Goal: Navigation & Orientation: Find specific page/section

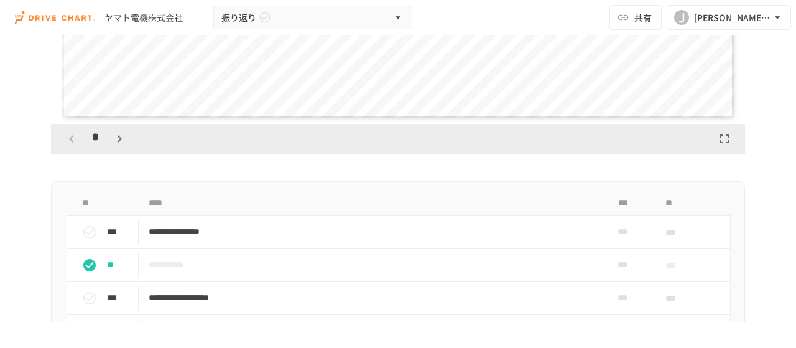
scroll to position [560, 0]
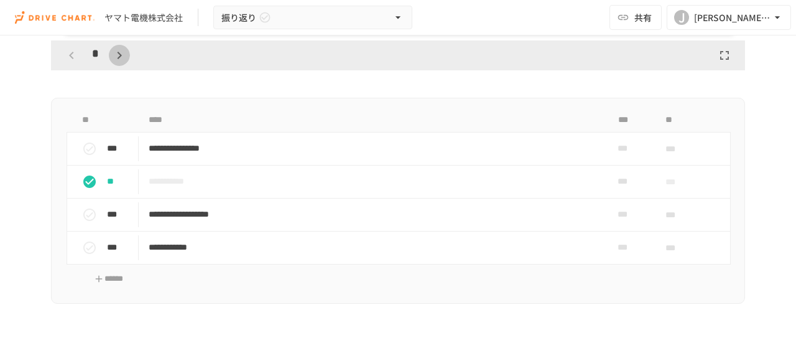
click at [114, 52] on icon "button" at bounding box center [119, 55] width 15 height 15
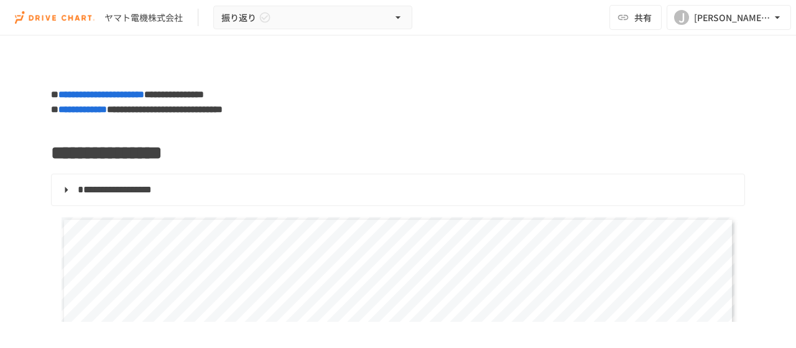
scroll to position [389, 0]
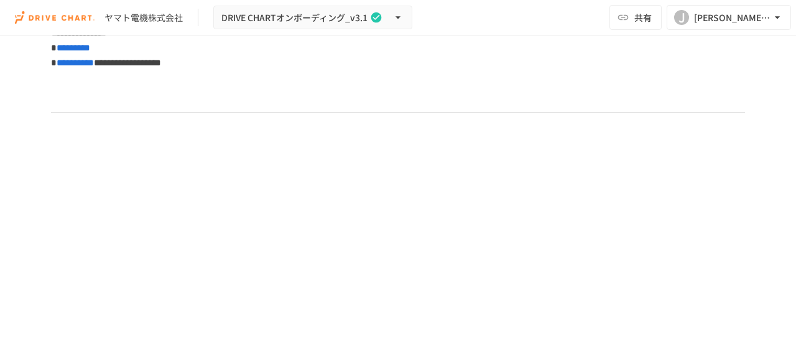
scroll to position [5536, 0]
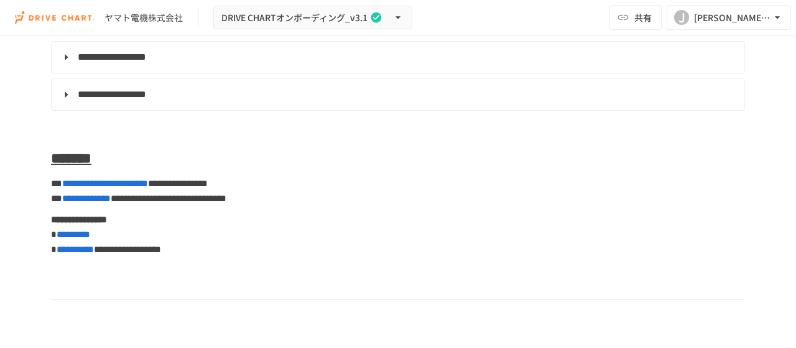
click at [102, 99] on span "**********" at bounding box center [112, 94] width 68 height 9
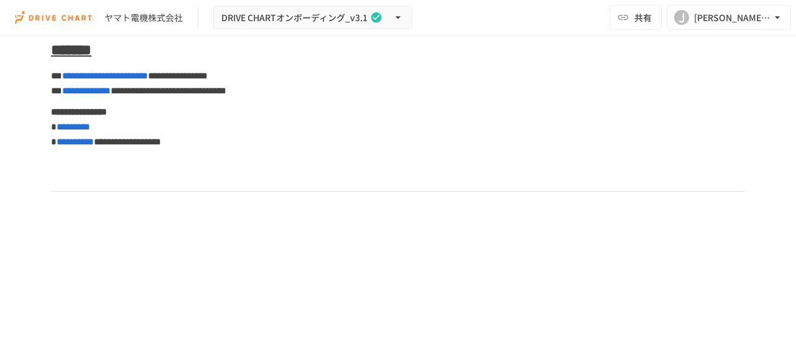
scroll to position [5338, 0]
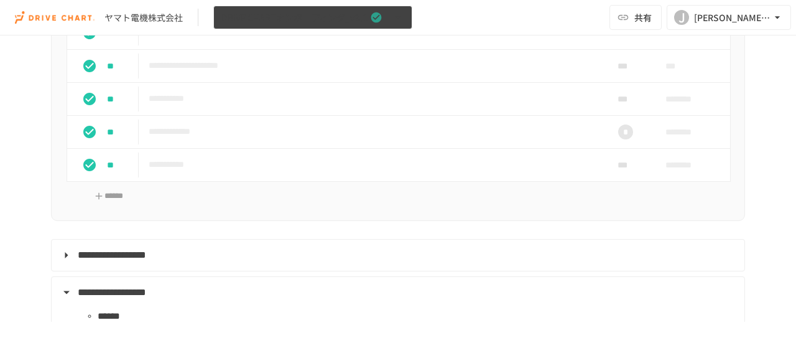
click at [398, 17] on icon "button" at bounding box center [398, 17] width 5 height 2
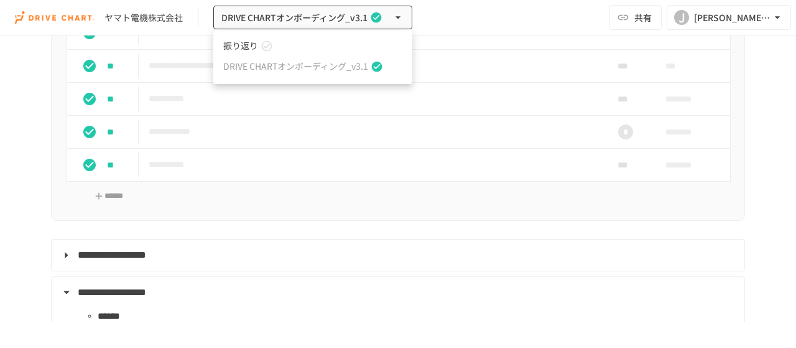
click at [245, 45] on span "振り返り" at bounding box center [240, 45] width 35 height 13
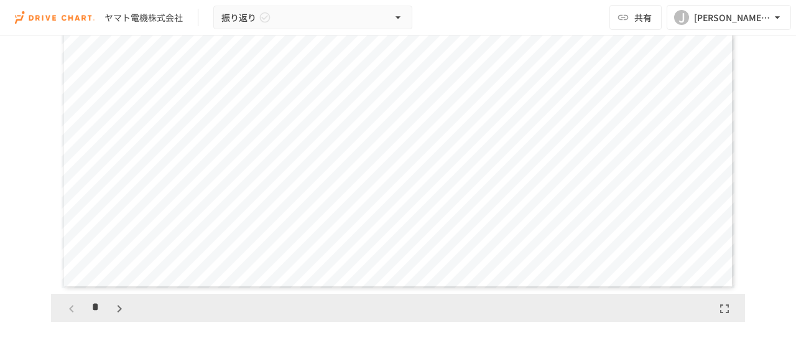
scroll to position [373, 0]
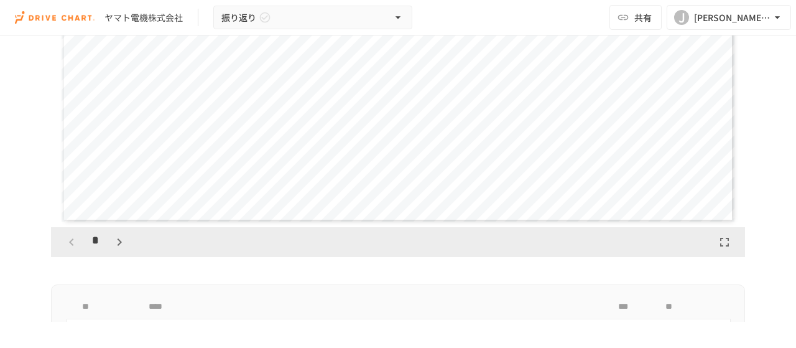
click at [114, 241] on icon "button" at bounding box center [119, 241] width 15 height 15
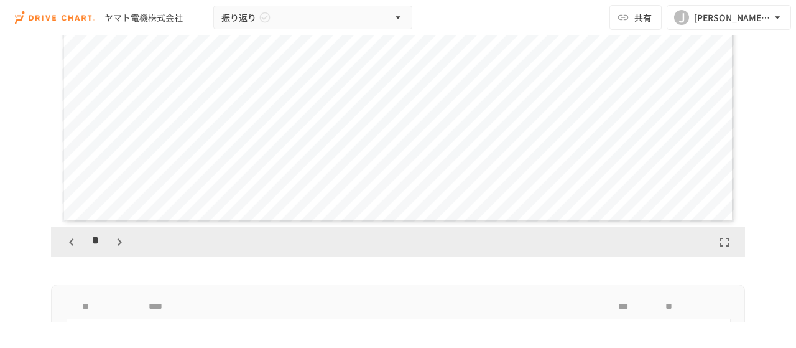
click at [114, 241] on icon "button" at bounding box center [119, 241] width 15 height 15
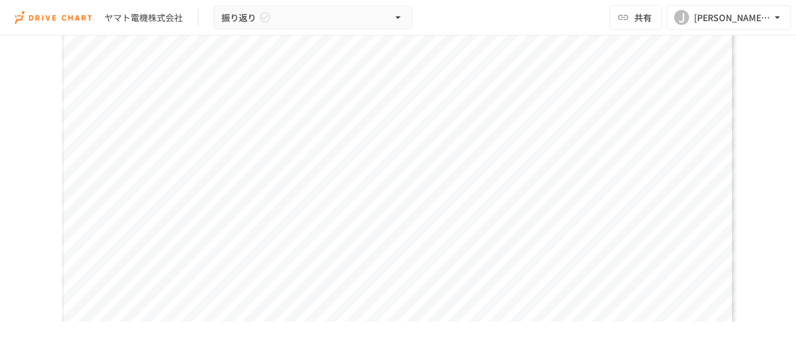
scroll to position [311, 0]
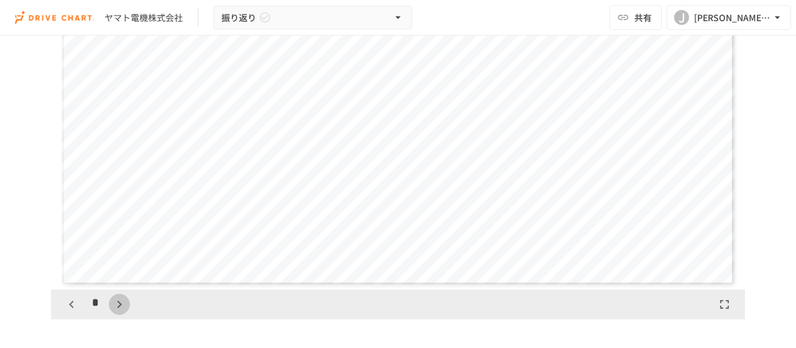
click at [118, 305] on icon "button" at bounding box center [119, 304] width 15 height 15
click at [124, 299] on icon "button" at bounding box center [125, 304] width 15 height 15
click at [123, 300] on icon "button" at bounding box center [125, 304] width 15 height 15
click at [122, 301] on icon "button" at bounding box center [125, 304] width 15 height 15
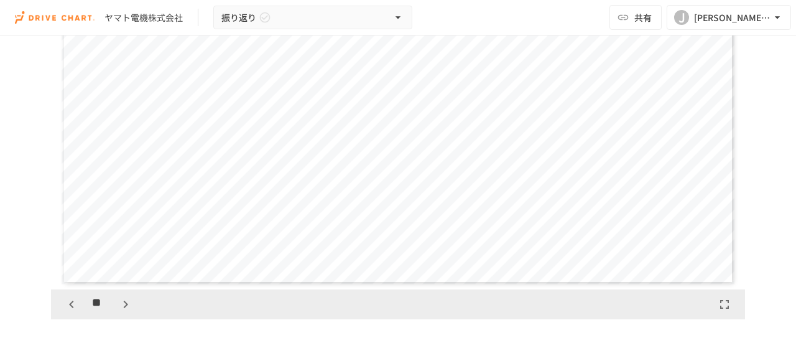
scroll to position [5053, 0]
click at [122, 301] on icon "button" at bounding box center [125, 304] width 15 height 15
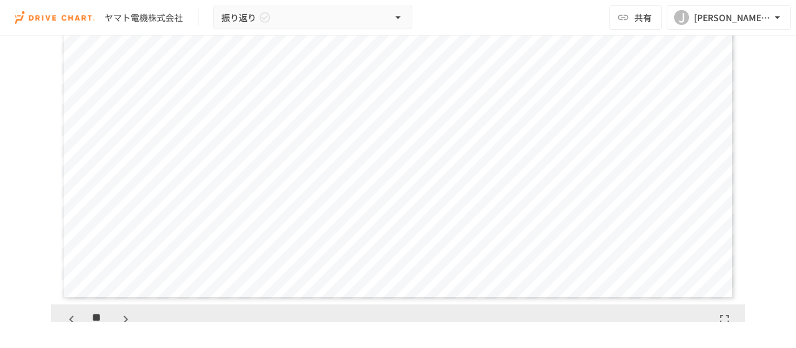
scroll to position [311, 0]
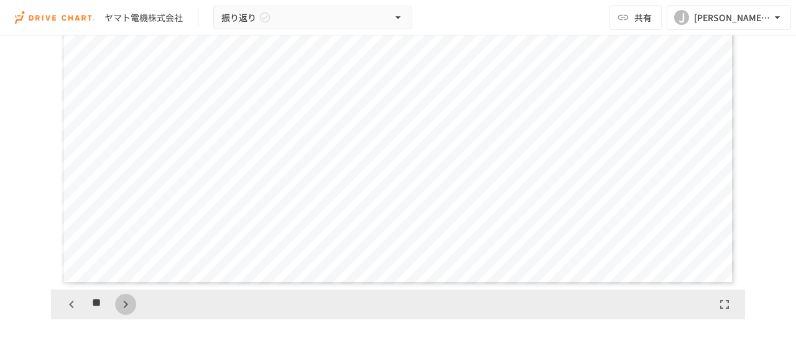
click at [124, 307] on icon "button" at bounding box center [125, 304] width 15 height 15
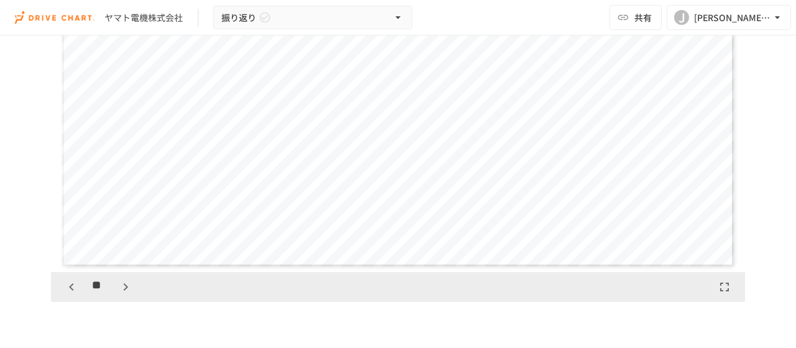
scroll to position [373, 0]
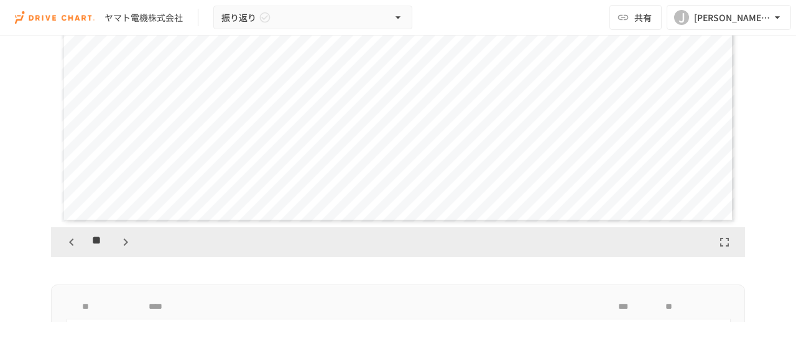
click at [123, 241] on icon "button" at bounding box center [125, 241] width 15 height 15
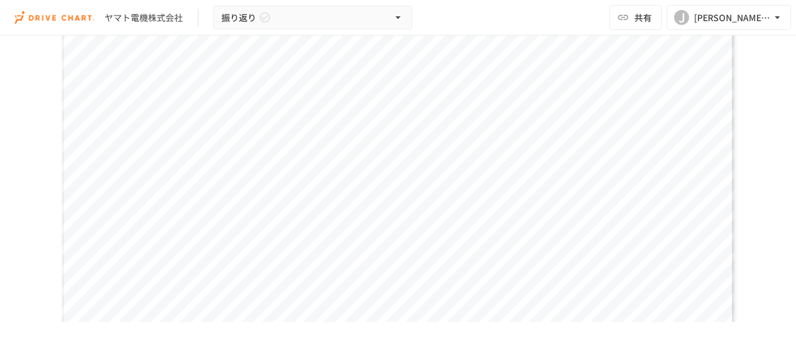
scroll to position [311, 0]
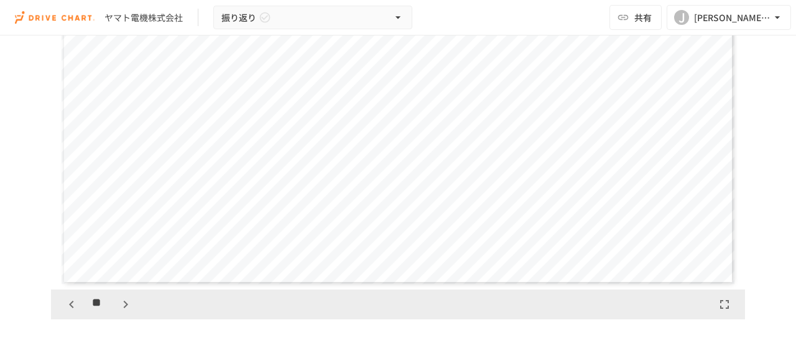
click at [69, 301] on icon "button" at bounding box center [71, 303] width 4 height 7
click at [123, 294] on button "button" at bounding box center [125, 304] width 21 height 21
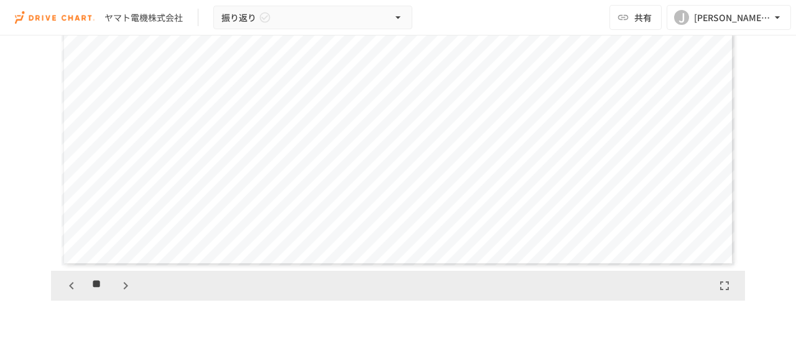
scroll to position [373, 0]
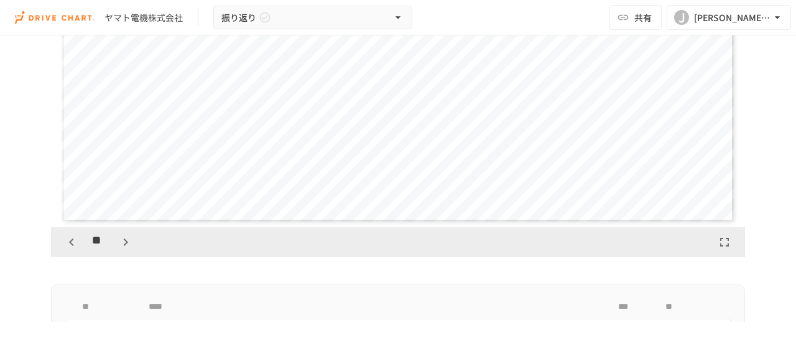
click at [124, 244] on icon "button" at bounding box center [126, 241] width 4 height 7
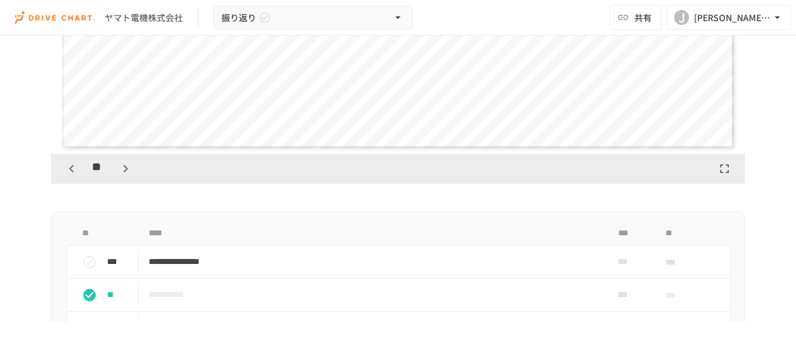
scroll to position [498, 0]
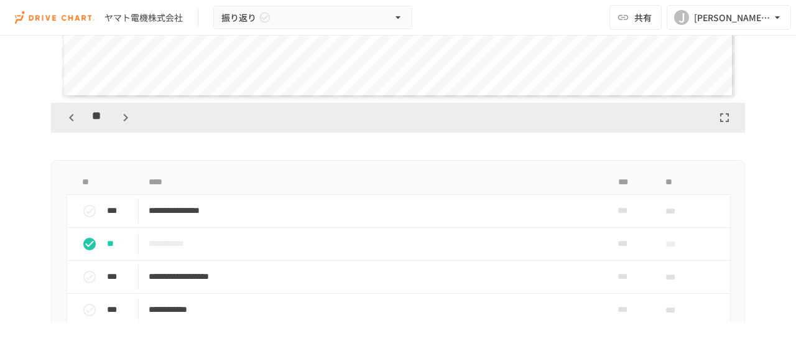
click at [123, 119] on icon "button" at bounding box center [125, 117] width 15 height 15
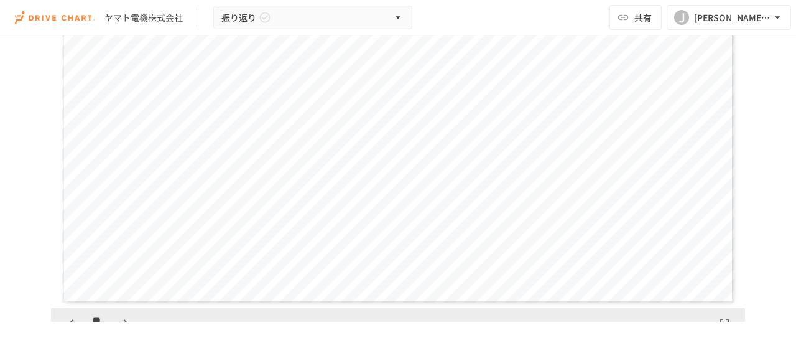
scroll to position [311, 0]
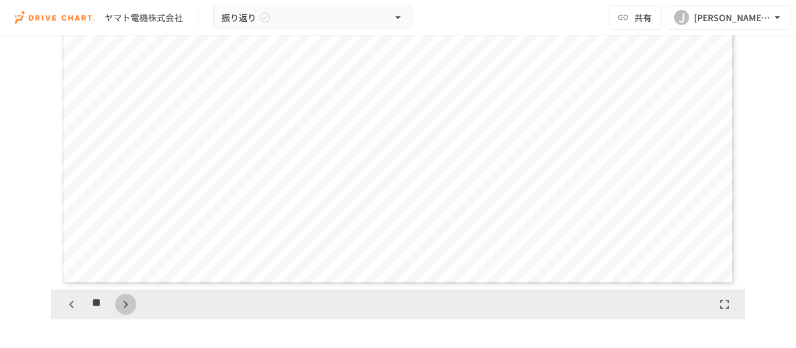
click at [124, 305] on icon "button" at bounding box center [125, 304] width 15 height 15
click at [130, 307] on button "button" at bounding box center [125, 304] width 21 height 21
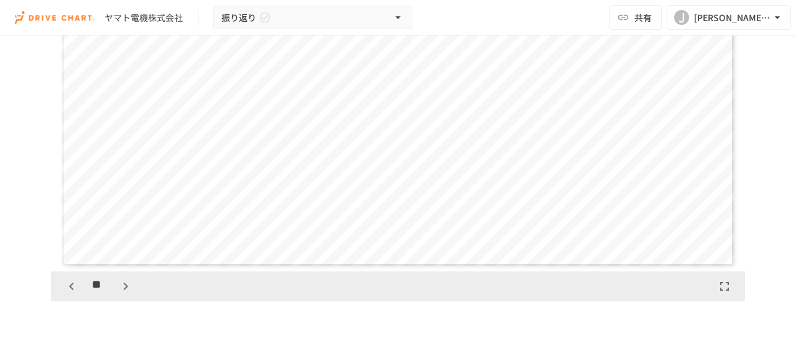
scroll to position [373, 0]
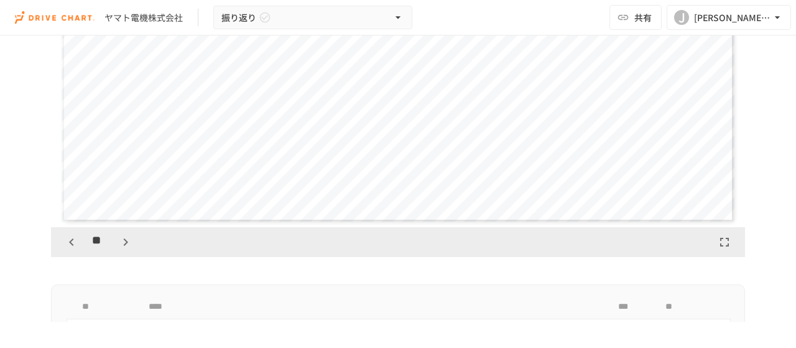
click at [124, 243] on icon "button" at bounding box center [126, 241] width 4 height 7
click at [123, 243] on icon "button" at bounding box center [125, 241] width 15 height 15
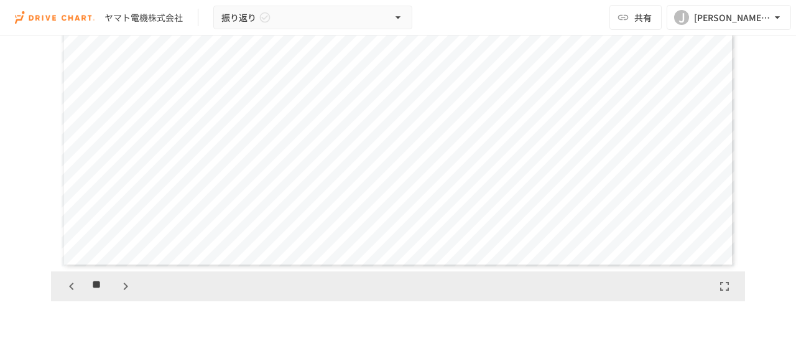
scroll to position [373, 0]
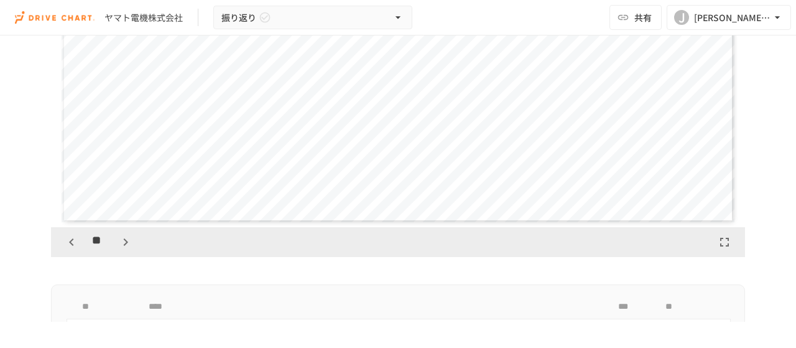
click at [124, 241] on icon "button" at bounding box center [125, 241] width 15 height 15
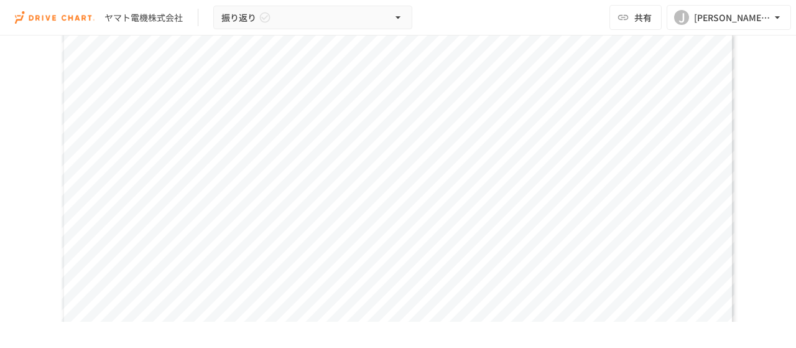
scroll to position [311, 0]
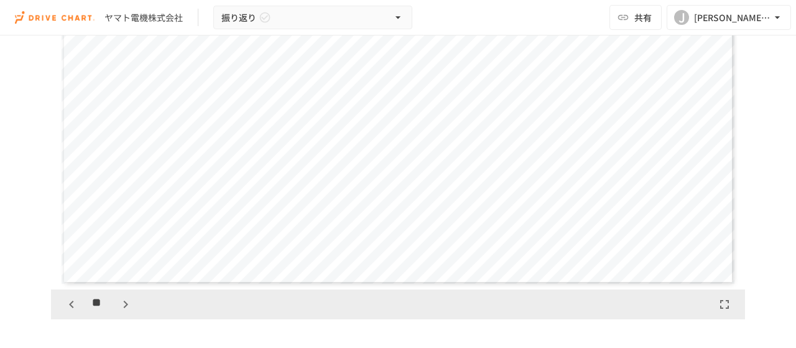
click at [124, 301] on icon "button" at bounding box center [125, 304] width 15 height 15
click at [124, 304] on icon "button" at bounding box center [125, 304] width 15 height 15
click at [118, 304] on icon "button" at bounding box center [125, 304] width 15 height 15
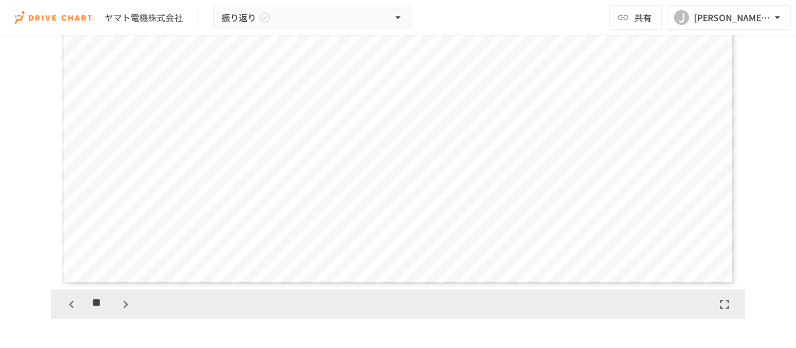
scroll to position [10106, 0]
click at [119, 305] on icon "button" at bounding box center [125, 304] width 15 height 15
click at [123, 299] on icon "button" at bounding box center [125, 304] width 15 height 15
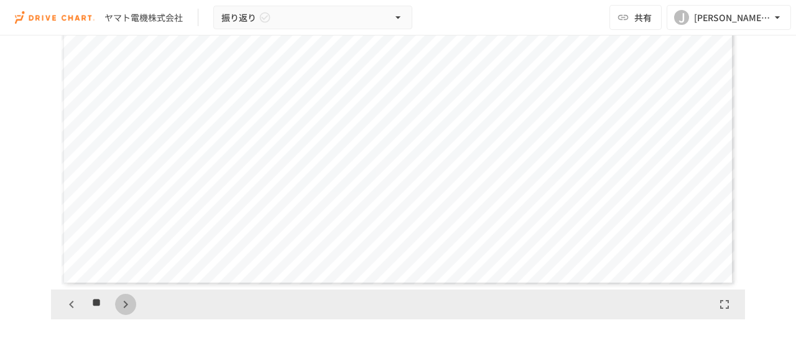
click at [121, 298] on icon "button" at bounding box center [125, 304] width 15 height 15
click at [120, 299] on icon "button" at bounding box center [125, 304] width 15 height 15
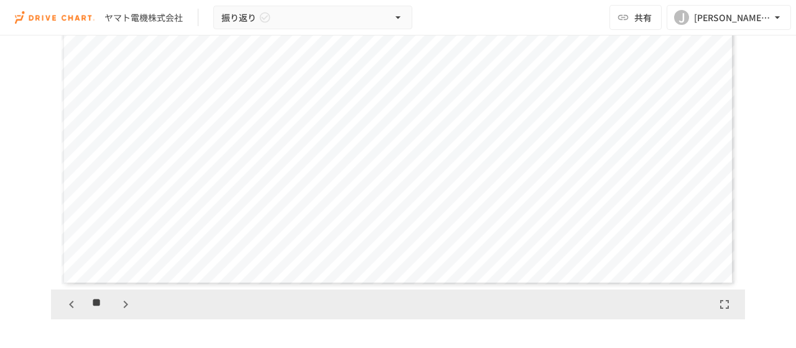
click at [120, 299] on icon "button" at bounding box center [125, 304] width 15 height 15
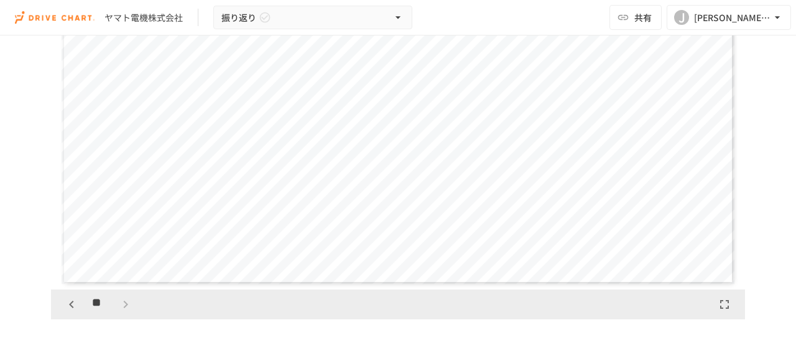
scroll to position [14771, 0]
click at [120, 299] on div "**" at bounding box center [98, 304] width 75 height 21
click at [65, 302] on icon "button" at bounding box center [71, 304] width 15 height 15
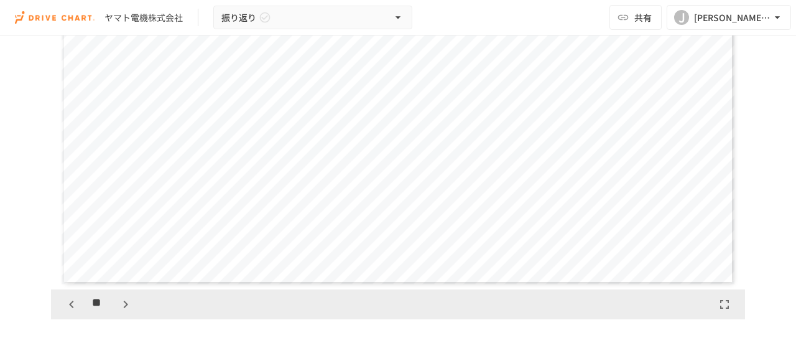
click at [65, 302] on icon "button" at bounding box center [71, 304] width 15 height 15
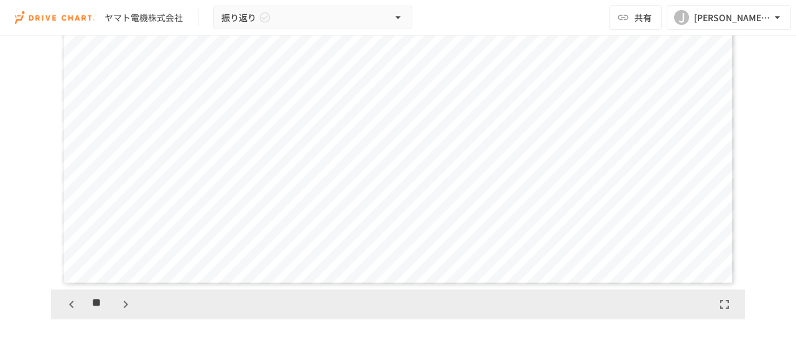
click at [65, 302] on icon "button" at bounding box center [71, 304] width 15 height 15
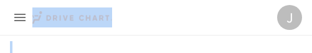
scroll to position [1342, 0]
drag, startPoint x: 235, startPoint y: 32, endPoint x: 294, endPoint y: 437, distance: 409.2
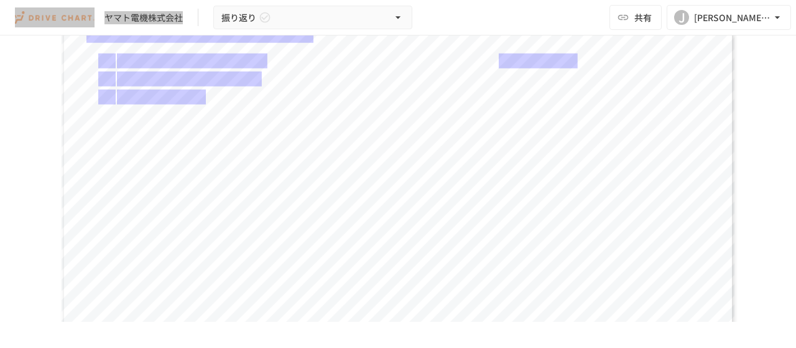
scroll to position [249, 0]
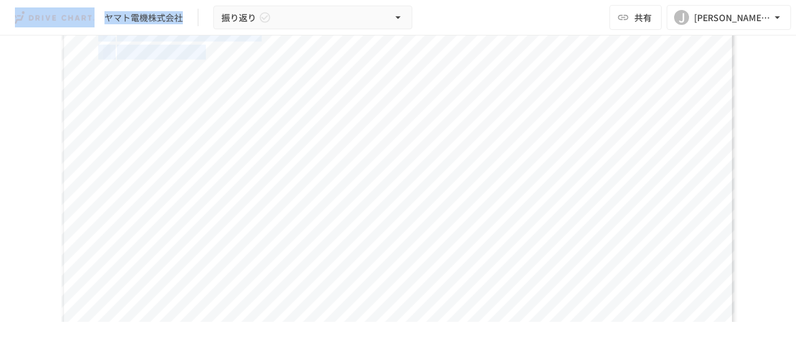
click at [466, 144] on div "**********" at bounding box center [399, 156] width 674 height 379
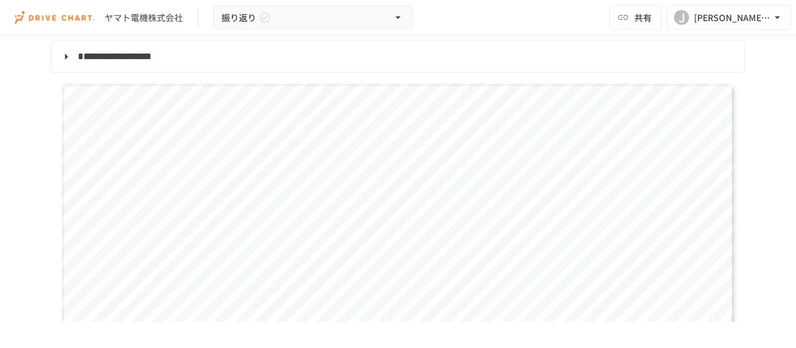
scroll to position [124, 0]
click at [336, 138] on span "**********" at bounding box center [308, 140] width 382 height 15
click at [335, 137] on span "**********" at bounding box center [308, 140] width 382 height 15
click at [333, 136] on span "**********" at bounding box center [308, 140] width 382 height 15
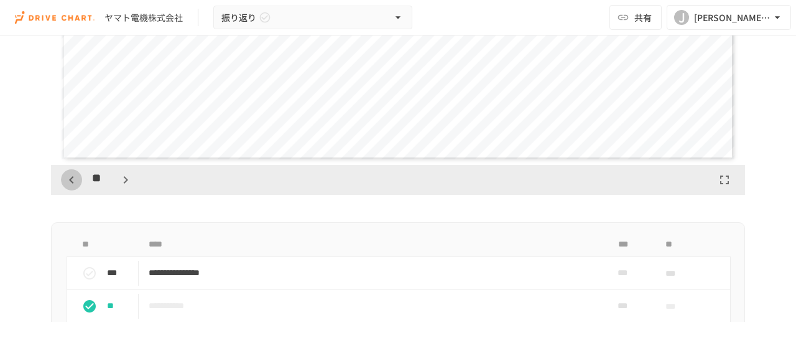
click at [67, 180] on icon "button" at bounding box center [71, 179] width 15 height 15
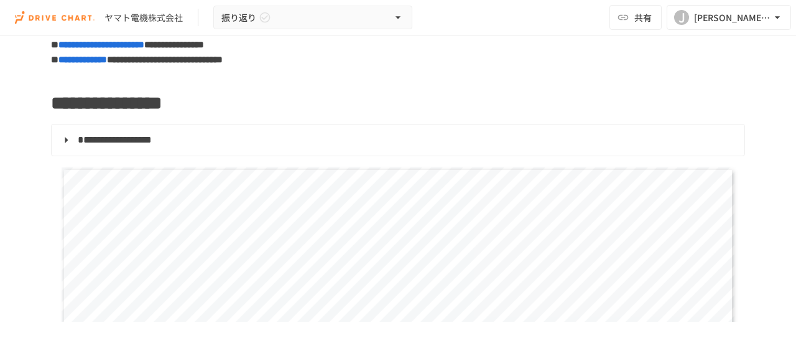
scroll to position [0, 0]
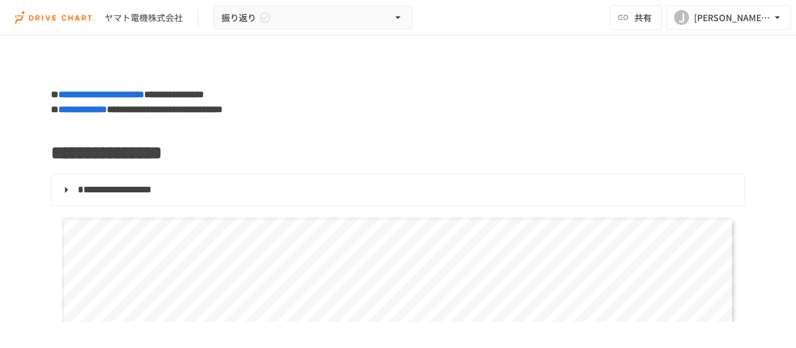
click at [321, 244] on span "**********" at bounding box center [349, 237] width 527 height 19
click at [350, 228] on span "**********" at bounding box center [349, 237] width 527 height 19
click at [343, 231] on span "**********" at bounding box center [349, 237] width 527 height 19
click at [333, 240] on span "**********" at bounding box center [349, 237] width 527 height 19
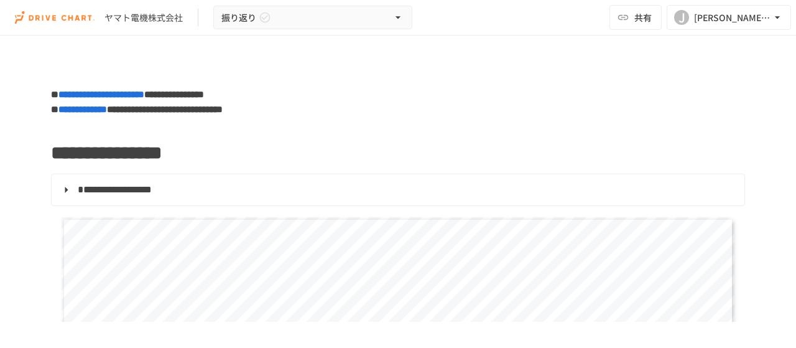
click at [357, 236] on span "**********" at bounding box center [349, 237] width 527 height 19
click at [343, 234] on span "**********" at bounding box center [349, 237] width 527 height 19
click at [343, 233] on span "**********" at bounding box center [349, 237] width 527 height 19
click at [417, 231] on span "**********" at bounding box center [349, 237] width 527 height 19
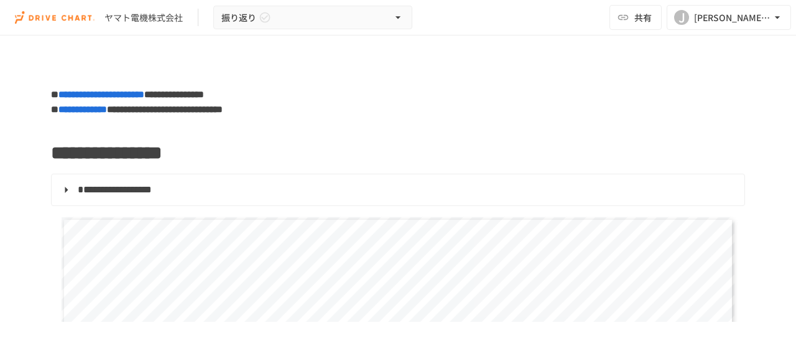
click at [363, 280] on span "*****" at bounding box center [366, 283] width 75 height 15
click at [342, 276] on span "*****" at bounding box center [366, 283] width 75 height 15
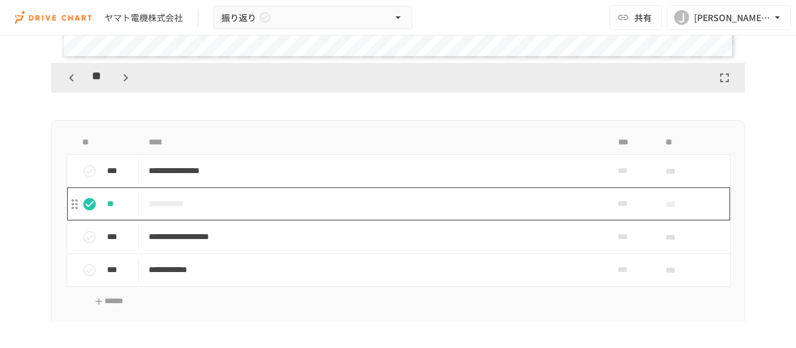
scroll to position [560, 0]
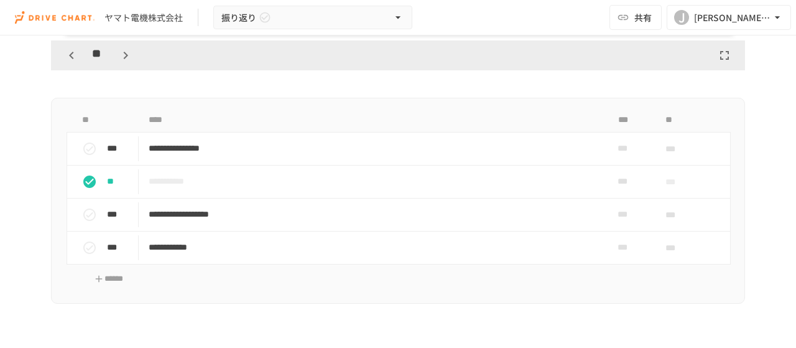
click at [125, 55] on icon "button" at bounding box center [125, 55] width 15 height 15
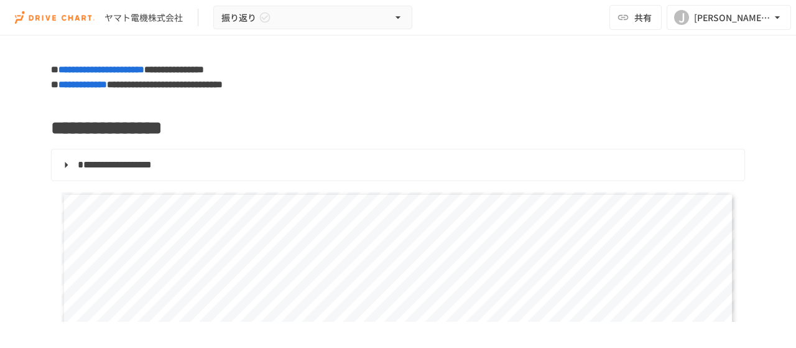
scroll to position [0, 0]
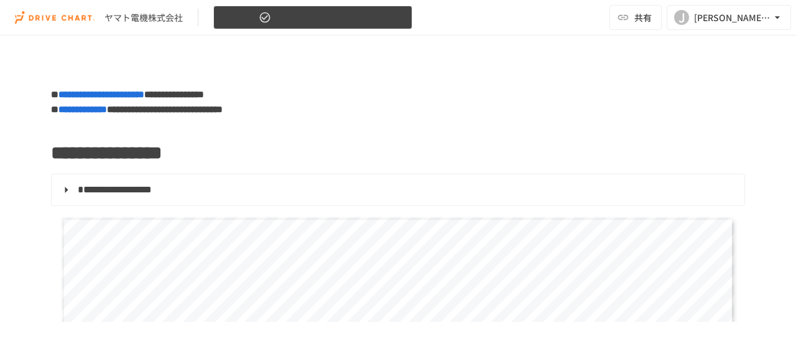
click at [396, 17] on icon "button" at bounding box center [398, 17] width 12 height 12
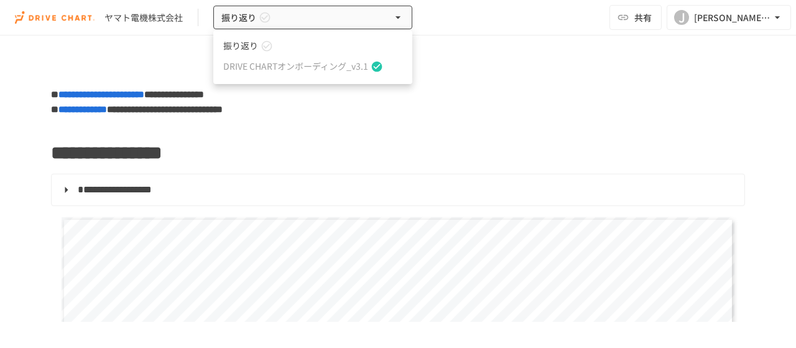
click at [265, 45] on icon at bounding box center [267, 46] width 12 height 12
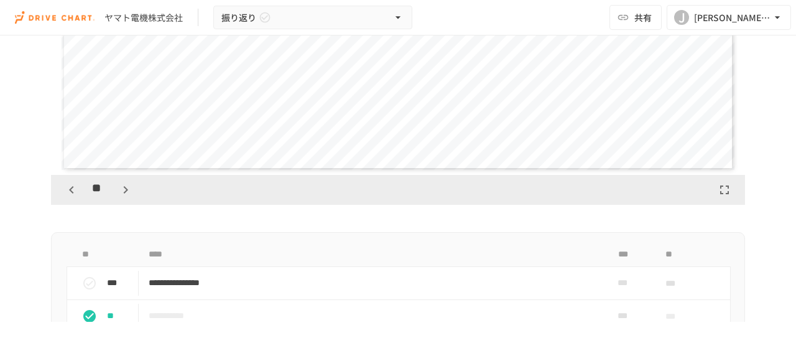
scroll to position [373, 0]
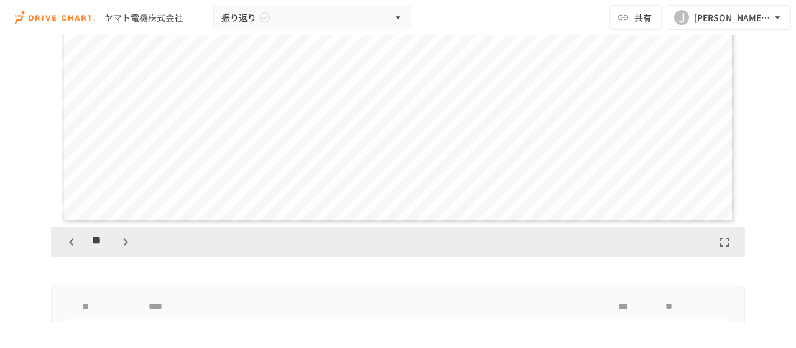
click at [120, 242] on icon "button" at bounding box center [125, 241] width 15 height 15
click at [451, 88] on div "**********" at bounding box center [399, 32] width 674 height 379
click at [443, 132] on div "**********" at bounding box center [399, 32] width 674 height 379
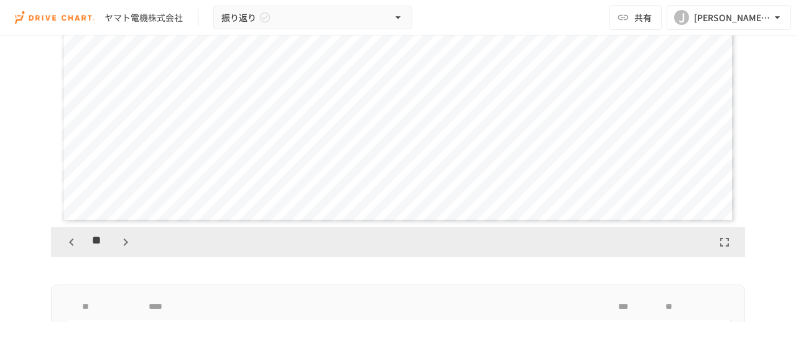
click at [443, 132] on div "**********" at bounding box center [399, 32] width 674 height 379
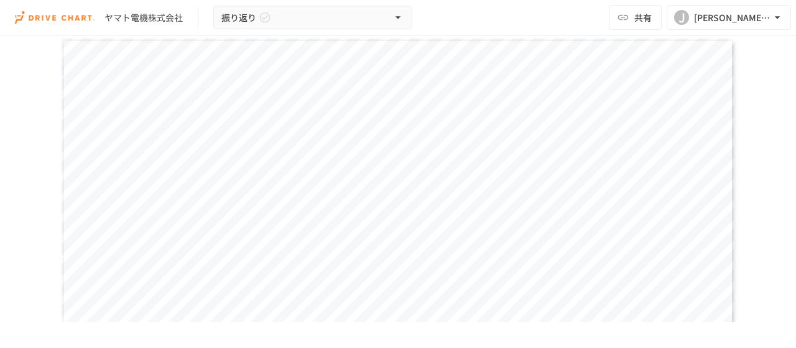
scroll to position [124, 0]
click at [386, 133] on span "**********" at bounding box center [308, 140] width 382 height 15
click at [350, 139] on span "**********" at bounding box center [308, 140] width 382 height 15
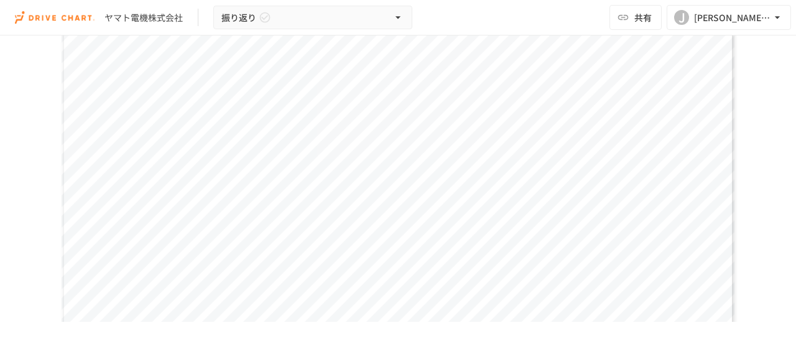
scroll to position [249, 0]
drag, startPoint x: 259, startPoint y: 129, endPoint x: 25, endPoint y: 109, distance: 234.7
click at [25, 109] on div "**********" at bounding box center [398, 290] width 759 height 947
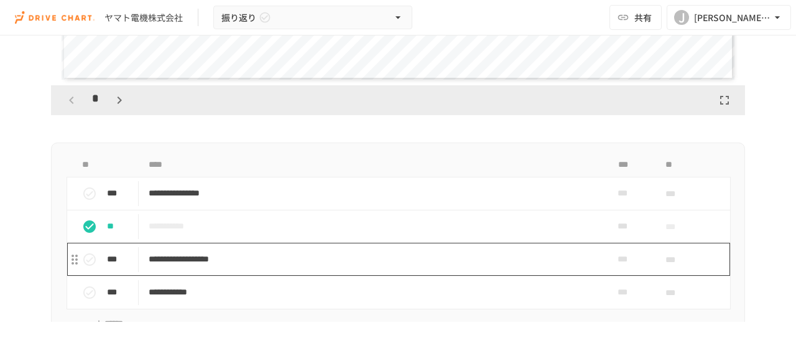
scroll to position [591, 0]
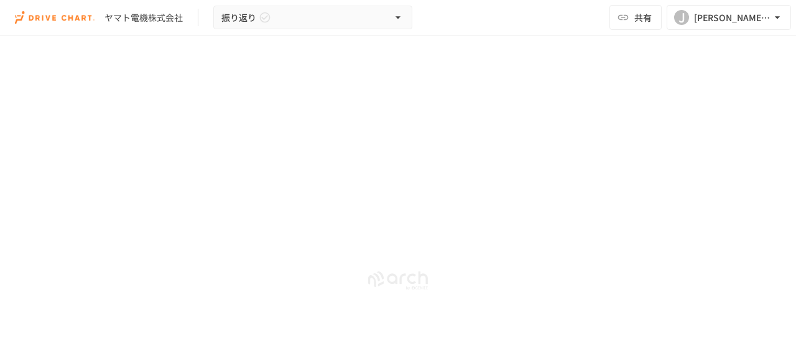
scroll to position [1026, 0]
click at [229, 94] on span "**********" at bounding box center [303, 96] width 373 height 15
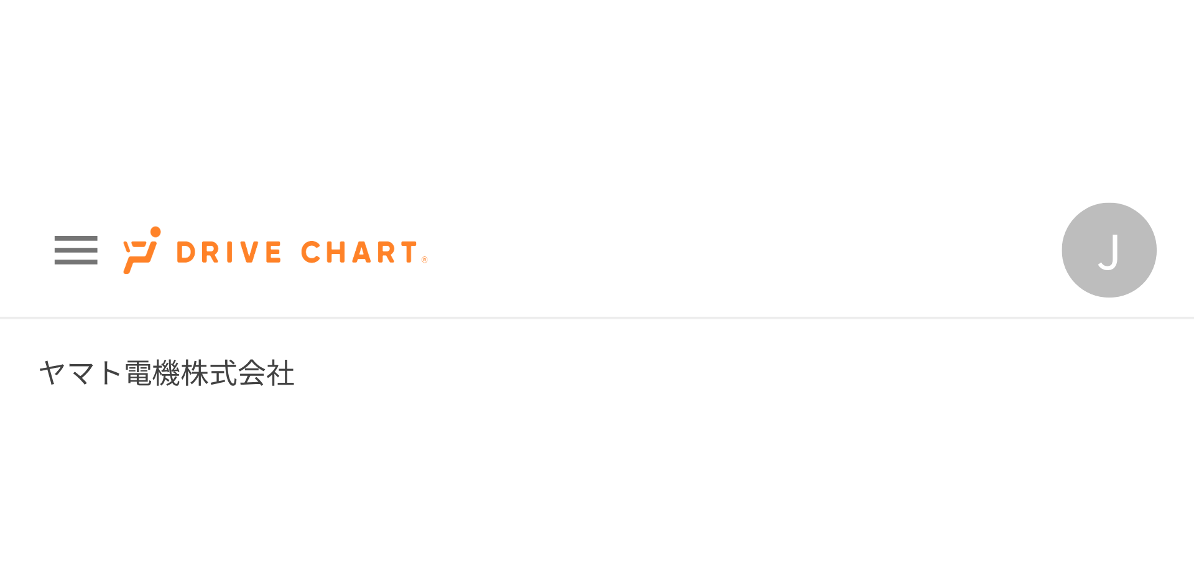
scroll to position [10495, 0]
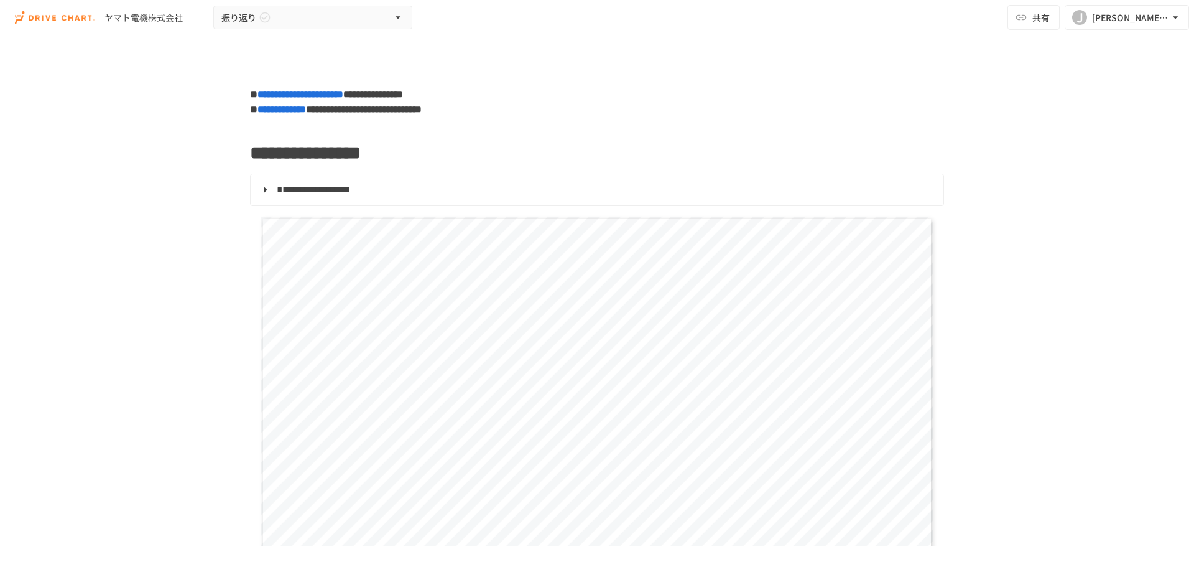
drag, startPoint x: 259, startPoint y: 283, endPoint x: 300, endPoint y: 329, distance: 61.3
click at [300, 329] on div "**********" at bounding box center [598, 405] width 674 height 379
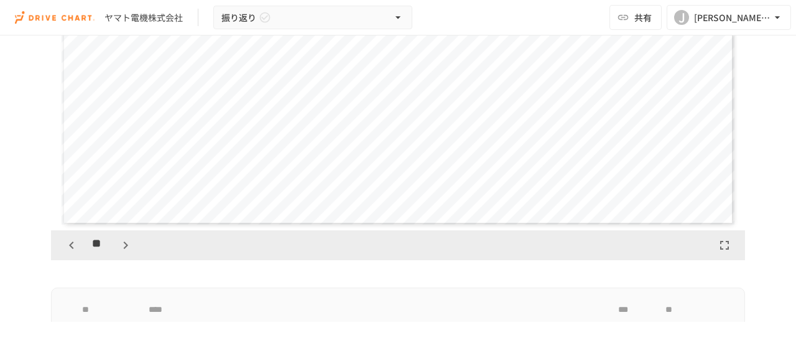
scroll to position [332, 0]
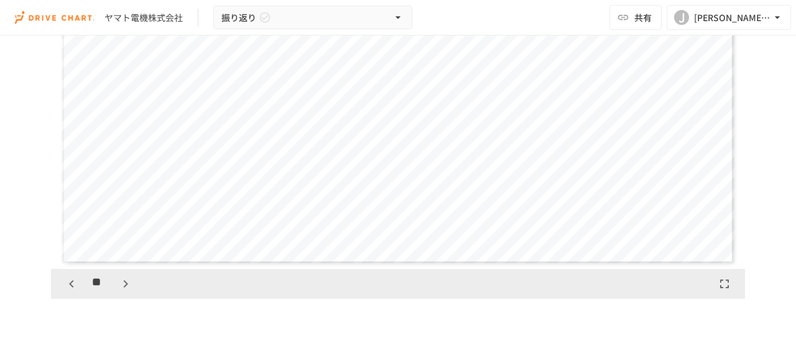
click at [121, 280] on icon "button" at bounding box center [125, 283] width 15 height 15
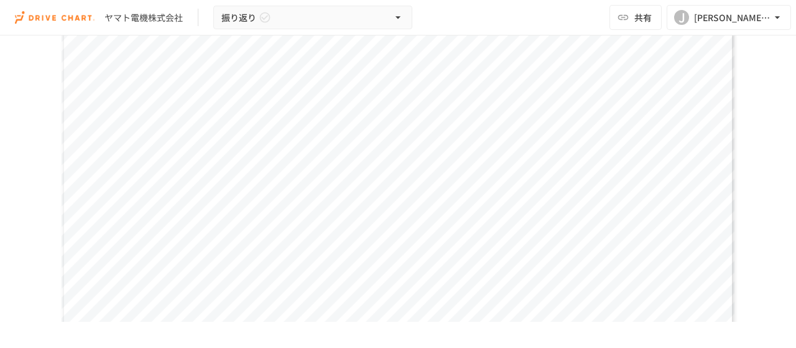
scroll to position [394, 0]
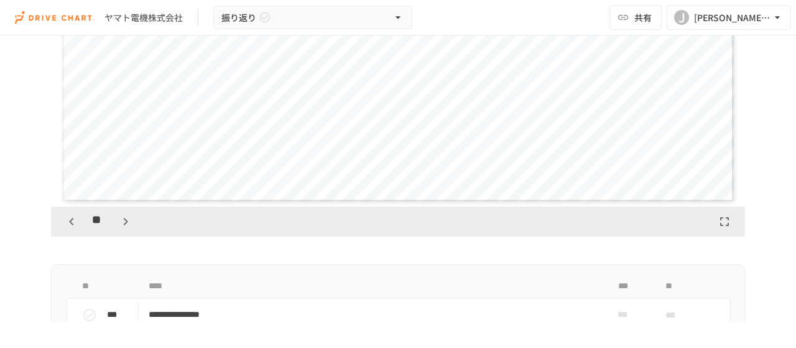
click at [64, 218] on icon "button" at bounding box center [71, 221] width 15 height 15
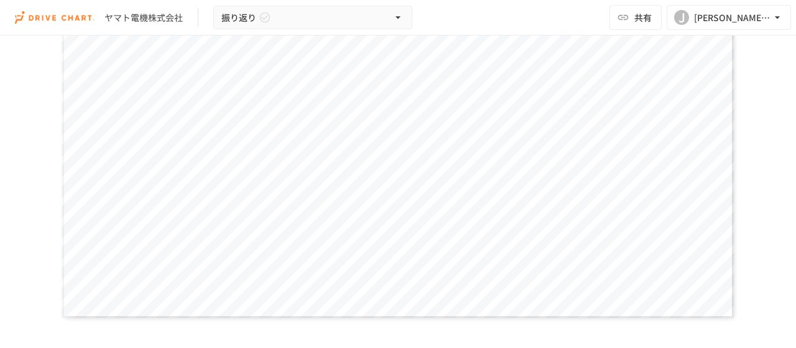
scroll to position [332, 0]
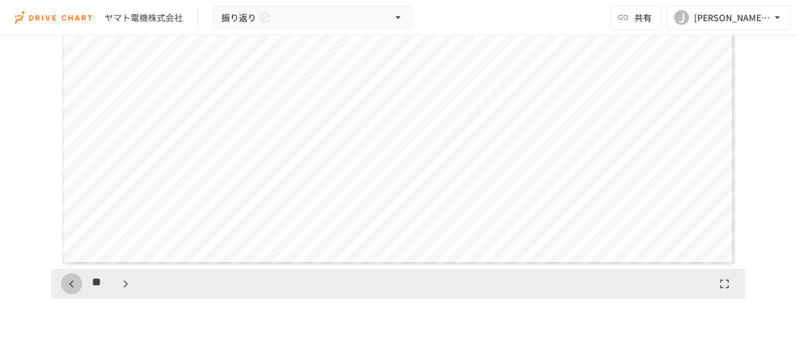
click at [64, 283] on icon "button" at bounding box center [71, 283] width 15 height 15
click at [68, 282] on icon "button" at bounding box center [71, 283] width 15 height 15
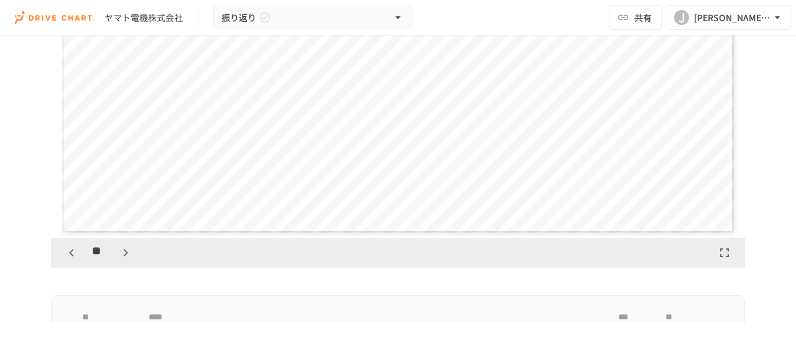
scroll to position [456, 0]
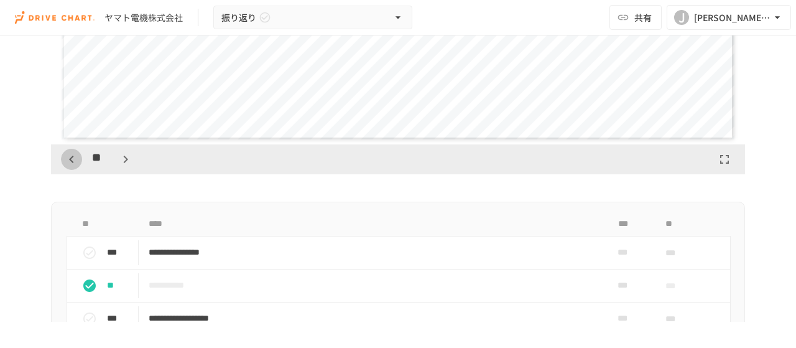
click at [73, 162] on icon "button" at bounding box center [71, 159] width 15 height 15
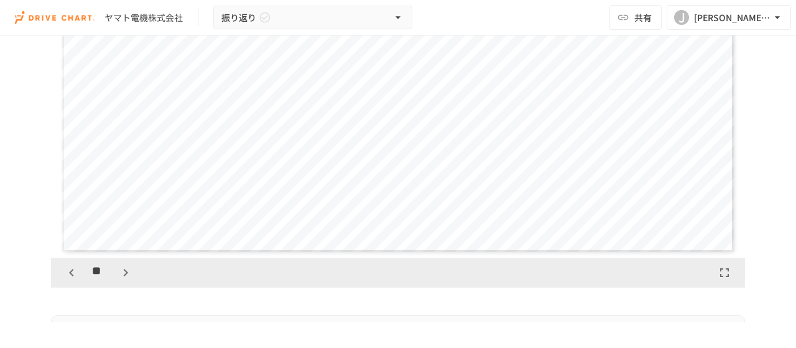
scroll to position [394, 0]
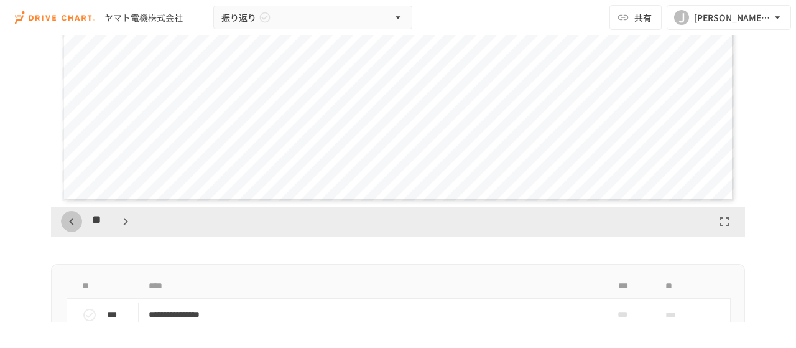
click at [67, 228] on button "button" at bounding box center [71, 221] width 21 height 21
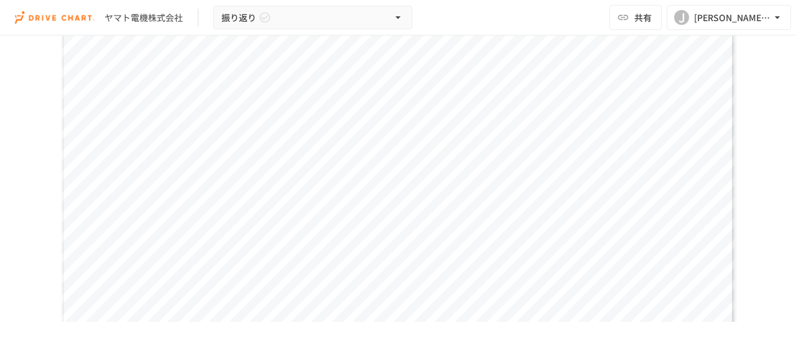
scroll to position [332, 0]
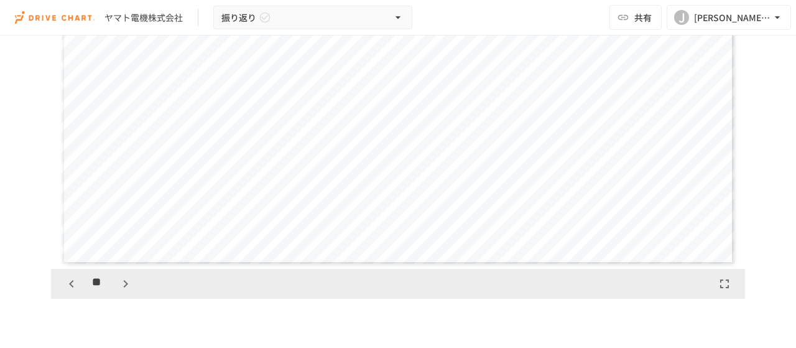
click at [64, 282] on icon "button" at bounding box center [71, 283] width 15 height 15
click at [67, 276] on icon "button" at bounding box center [71, 283] width 15 height 15
click at [65, 285] on icon "button" at bounding box center [71, 283] width 15 height 15
click at [64, 284] on icon "button" at bounding box center [71, 283] width 15 height 15
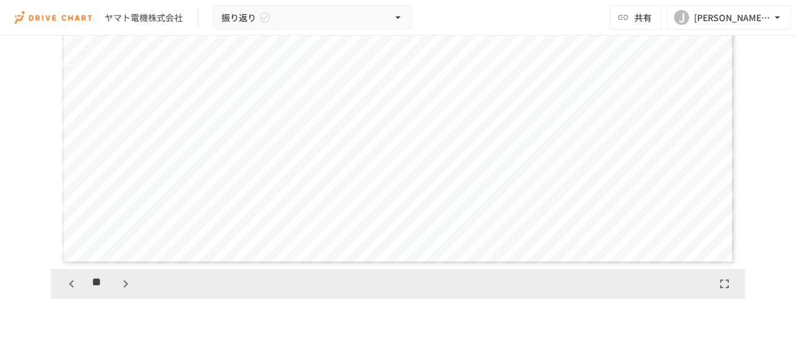
scroll to position [6997, 0]
click at [64, 284] on icon "button" at bounding box center [71, 283] width 15 height 15
click at [66, 281] on icon "button" at bounding box center [71, 283] width 15 height 15
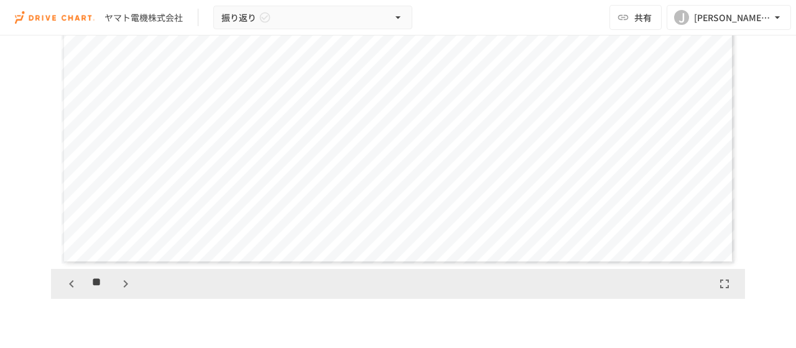
click at [69, 280] on icon "button" at bounding box center [71, 283] width 4 height 7
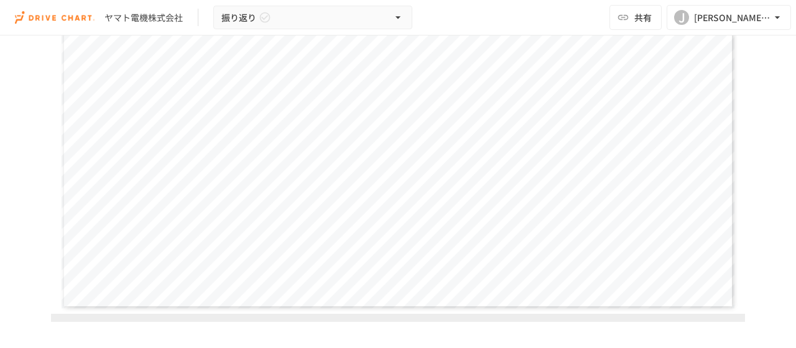
scroll to position [332, 0]
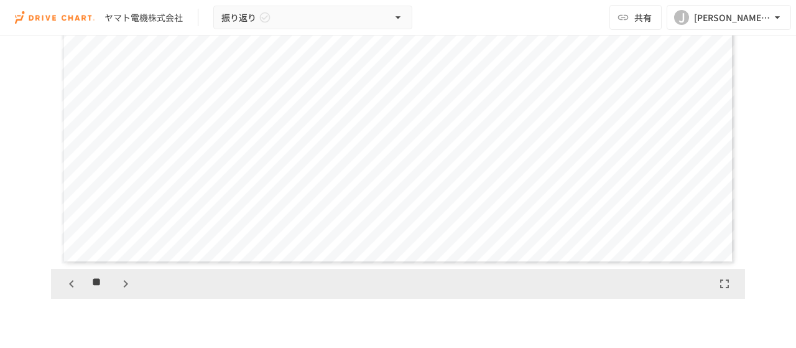
click at [64, 282] on icon "button" at bounding box center [71, 283] width 15 height 15
click at [124, 285] on icon "button" at bounding box center [126, 283] width 4 height 7
drag, startPoint x: 284, startPoint y: 62, endPoint x: 287, endPoint y: 79, distance: 17.6
click at [287, 79] on div "**********" at bounding box center [399, 74] width 674 height 379
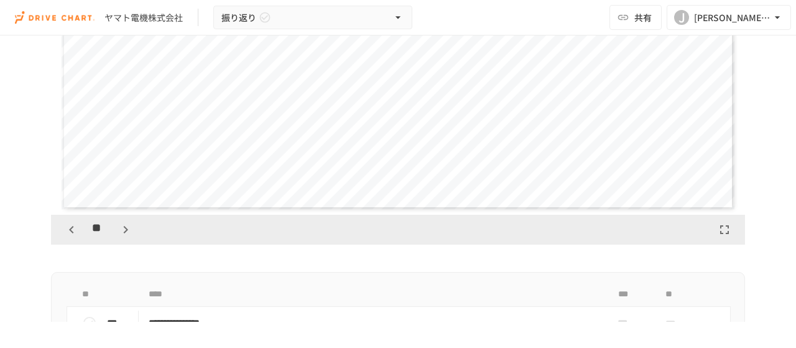
scroll to position [435, 0]
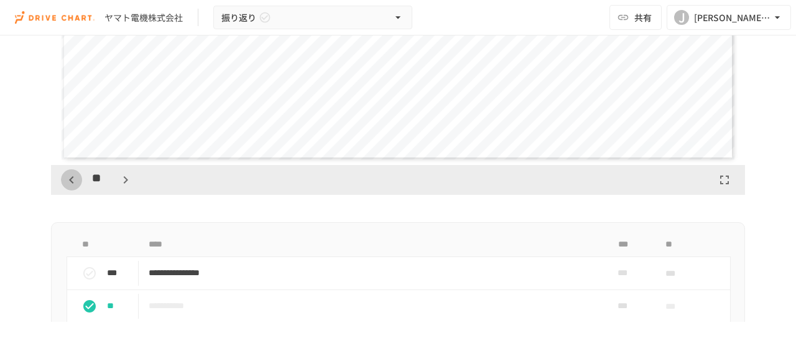
click at [64, 179] on icon "button" at bounding box center [71, 179] width 15 height 15
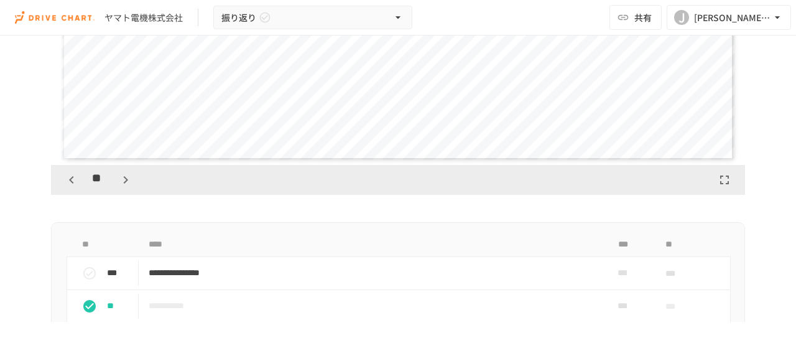
click at [64, 179] on icon "button" at bounding box center [71, 179] width 15 height 15
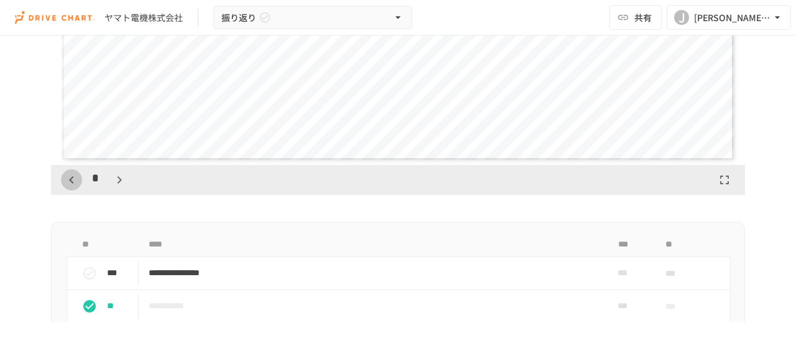
click at [64, 179] on icon "button" at bounding box center [71, 179] width 15 height 15
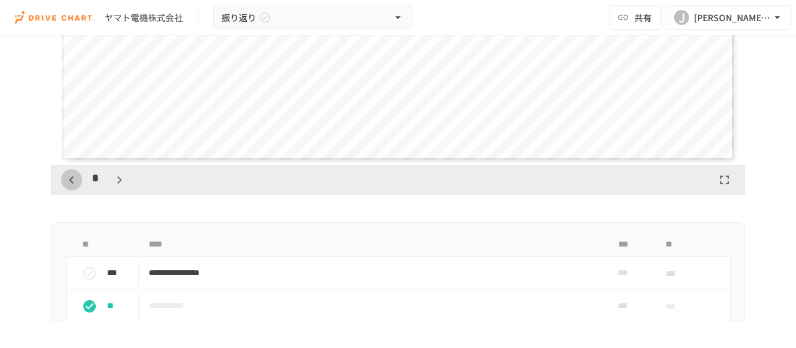
click at [64, 179] on icon "button" at bounding box center [71, 179] width 15 height 15
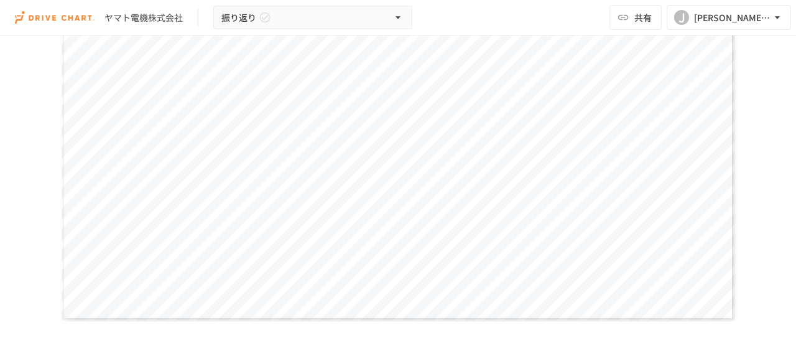
scroll to position [311, 0]
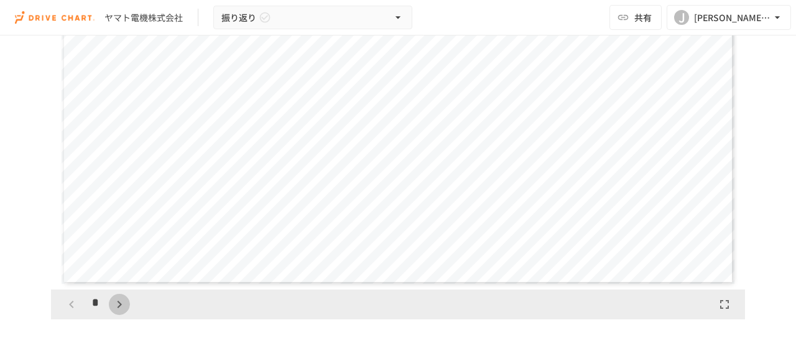
click at [117, 304] on icon "button" at bounding box center [119, 303] width 4 height 7
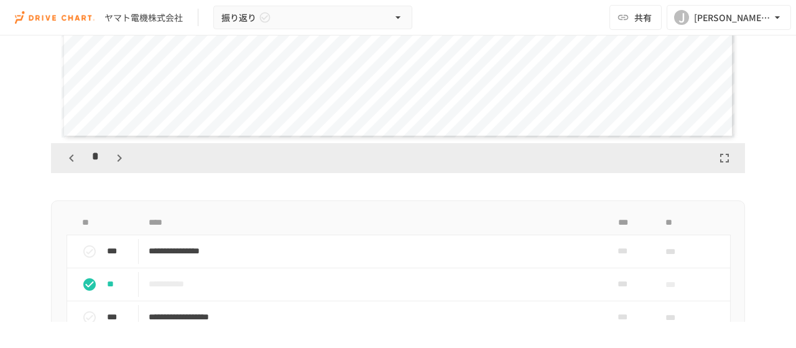
scroll to position [498, 0]
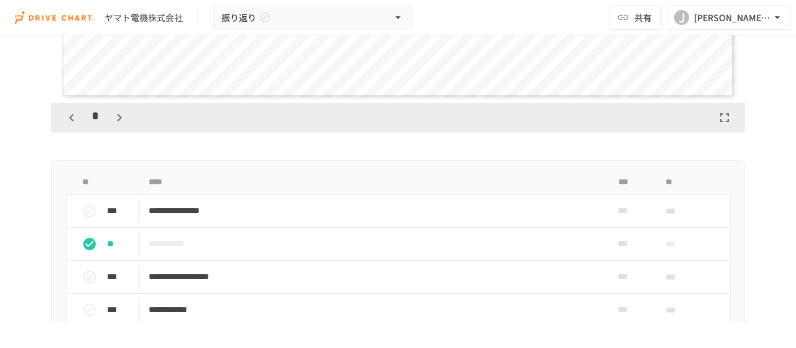
click at [112, 111] on icon "button" at bounding box center [119, 117] width 15 height 15
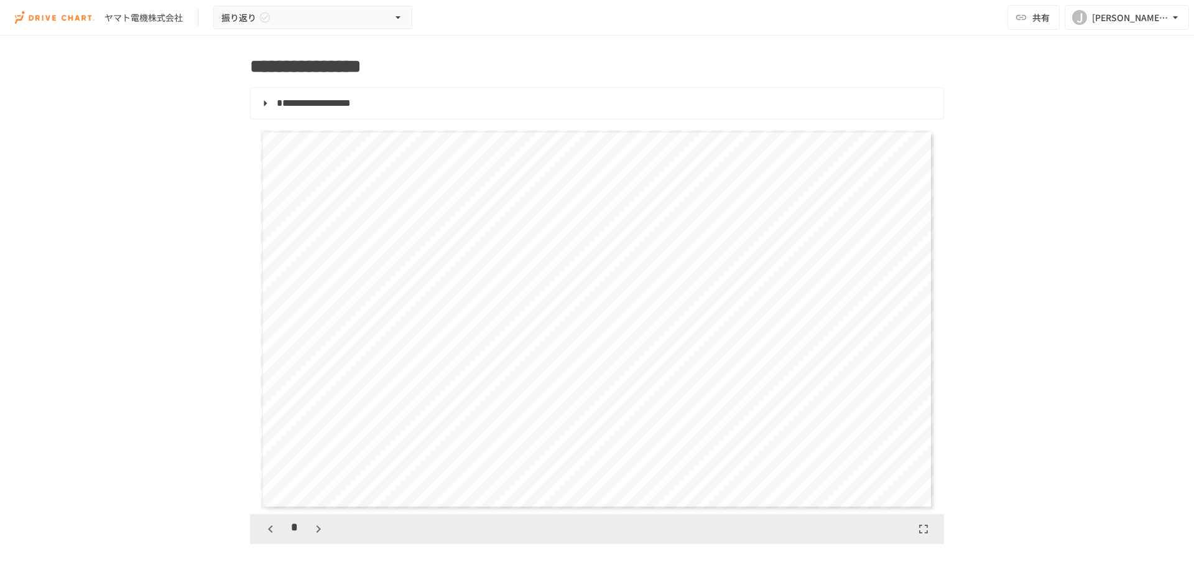
scroll to position [187, 0]
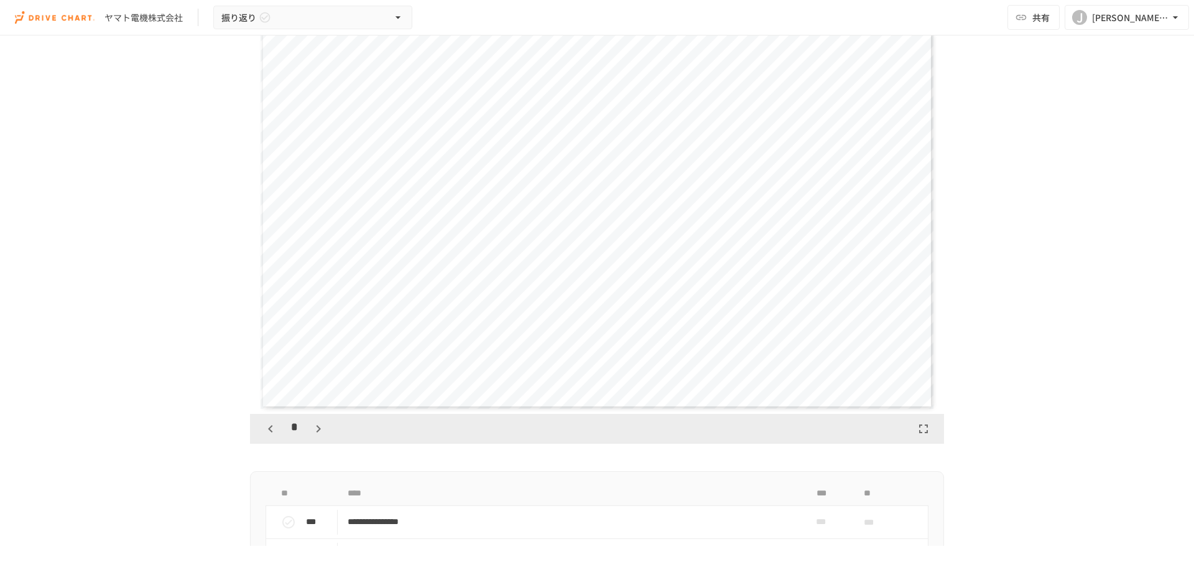
click at [316, 347] on icon "button" at bounding box center [318, 428] width 4 height 7
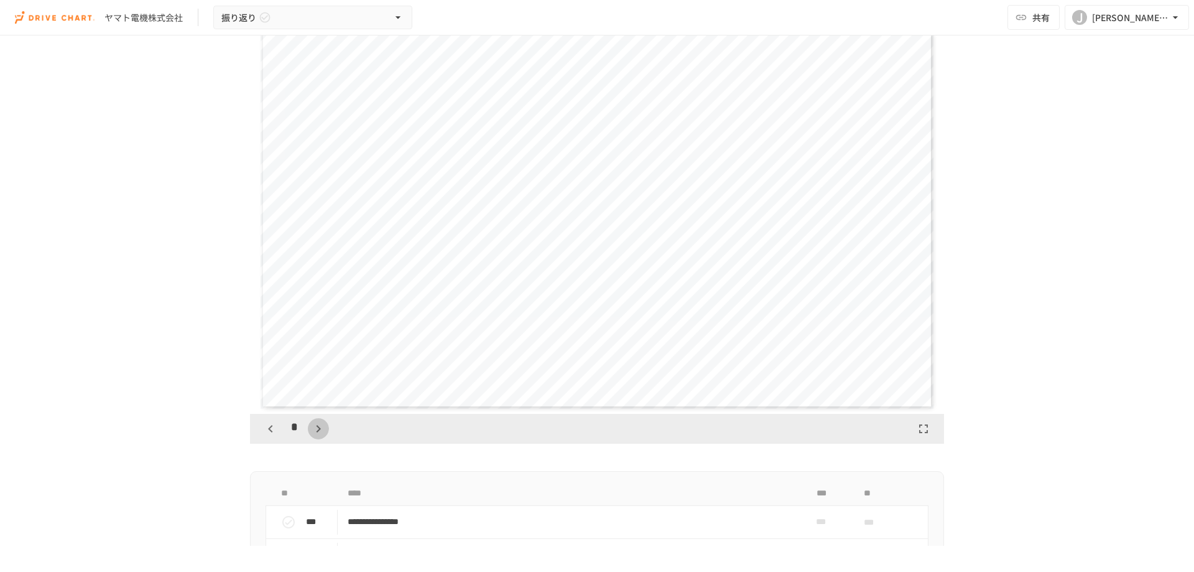
click at [316, 347] on icon "button" at bounding box center [318, 428] width 4 height 7
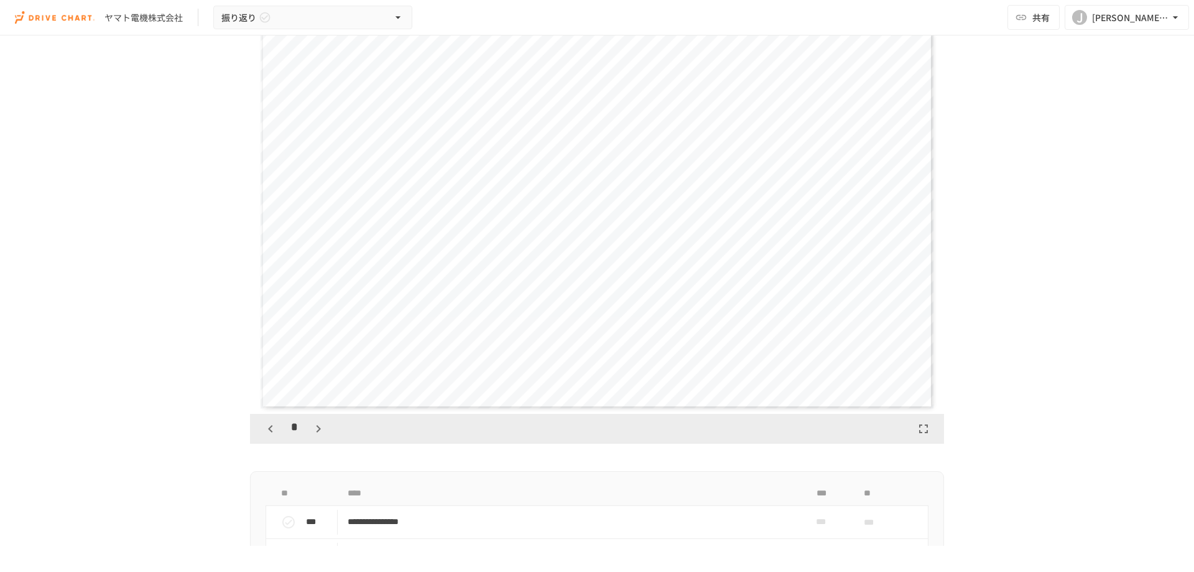
click at [316, 347] on icon "button" at bounding box center [318, 428] width 4 height 7
click at [317, 347] on icon "button" at bounding box center [324, 428] width 15 height 15
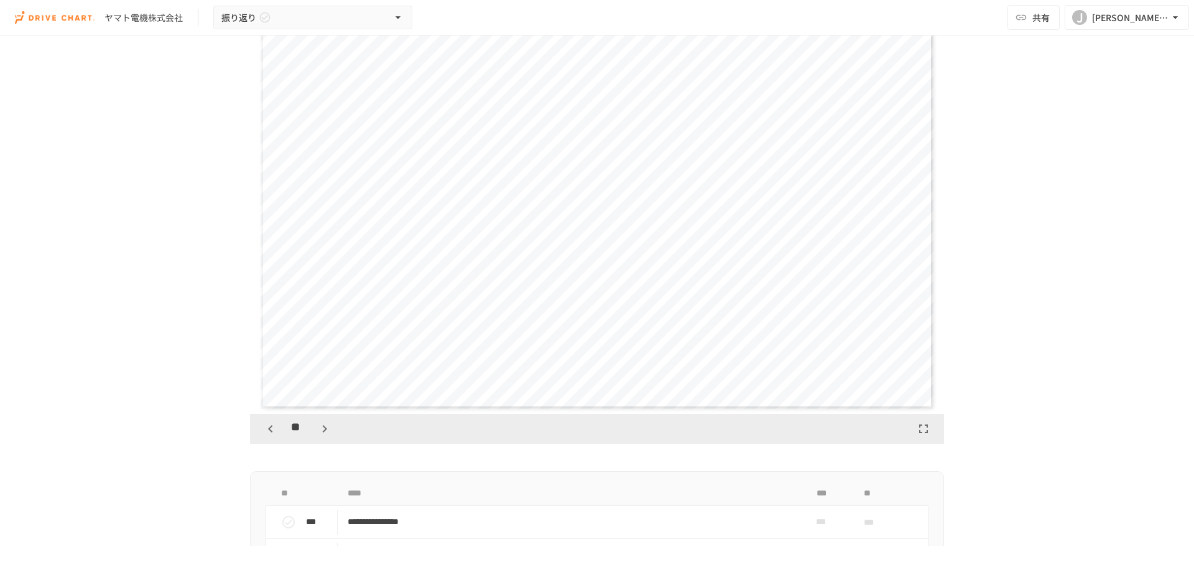
scroll to position [4664, 0]
click at [317, 347] on icon "button" at bounding box center [324, 428] width 15 height 15
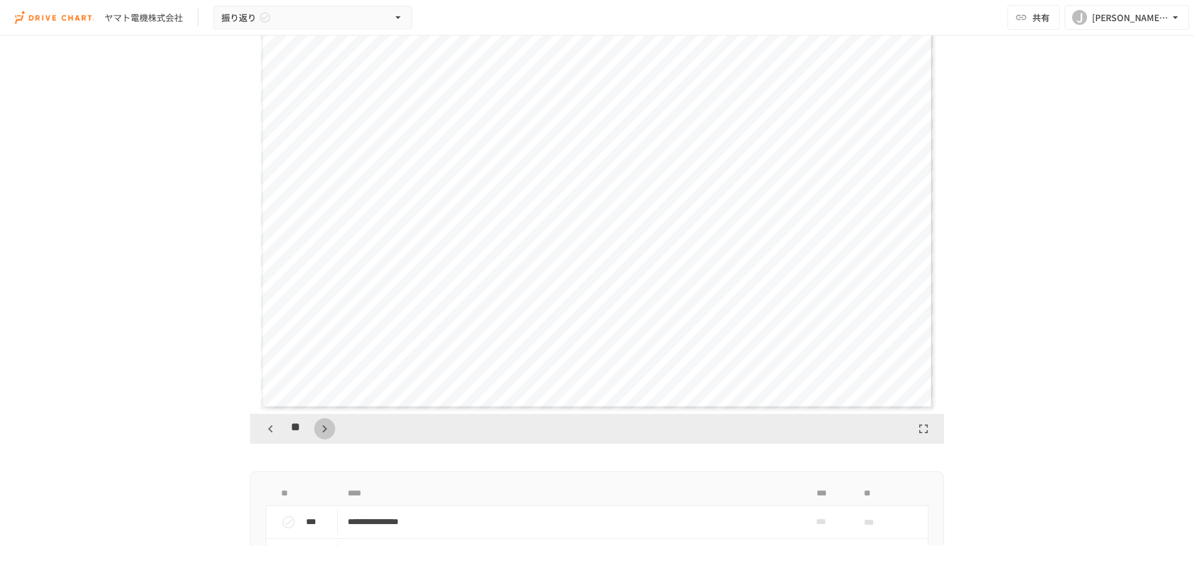
click at [314, 347] on button "button" at bounding box center [324, 428] width 21 height 21
click at [317, 347] on icon "button" at bounding box center [324, 428] width 15 height 15
click at [266, 347] on icon "button" at bounding box center [270, 428] width 15 height 15
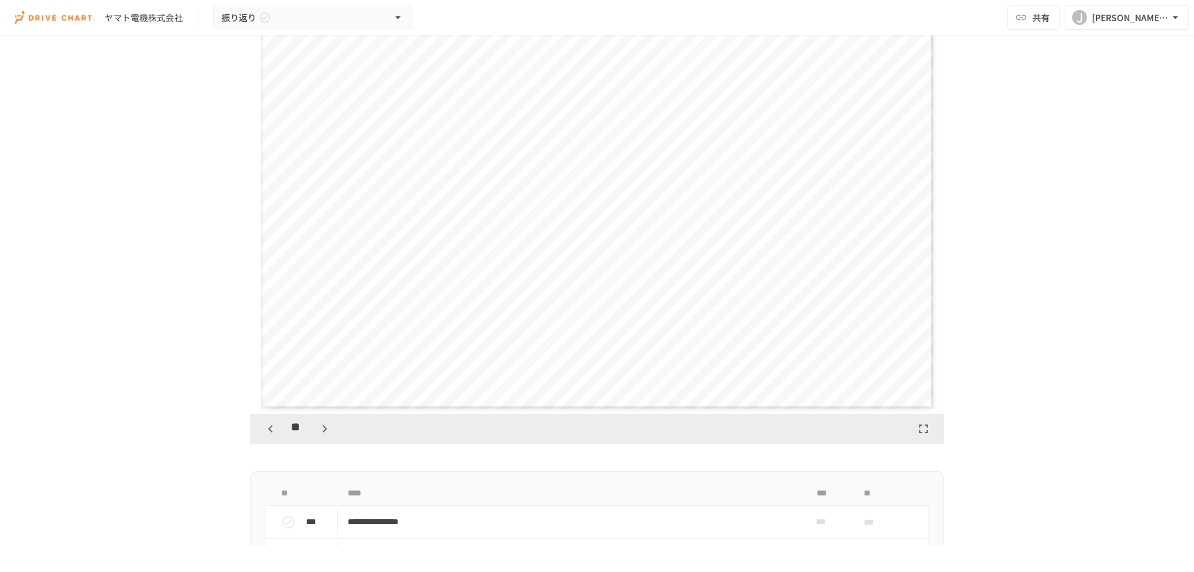
scroll to position [5830, 0]
click at [318, 347] on icon "button" at bounding box center [324, 428] width 15 height 15
click at [263, 347] on icon "button" at bounding box center [270, 428] width 15 height 15
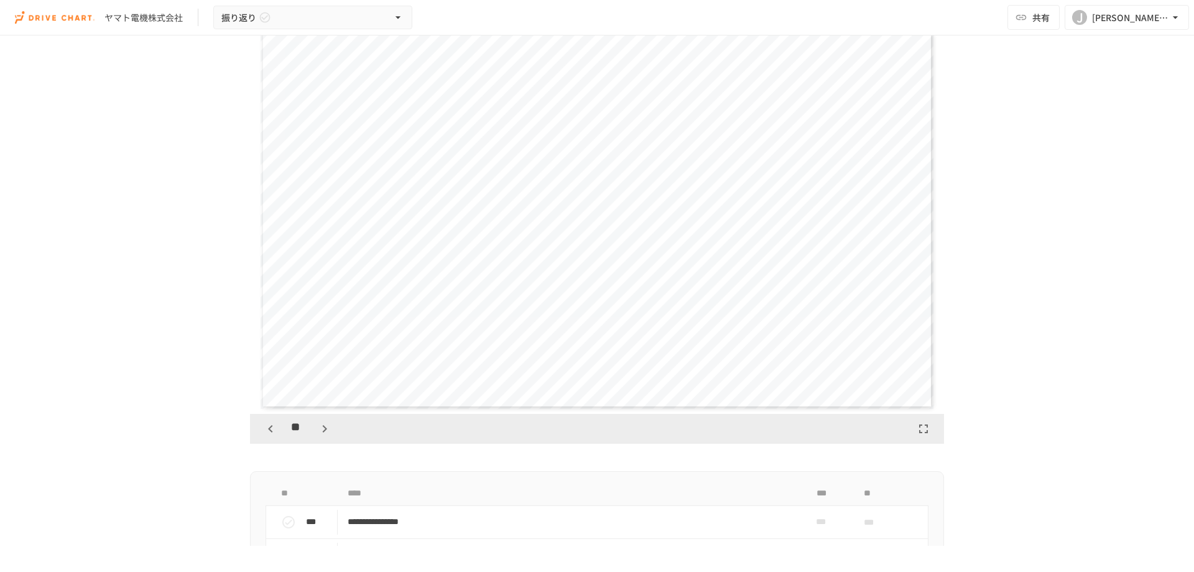
click at [269, 347] on icon "button" at bounding box center [270, 428] width 15 height 15
click at [317, 347] on icon "button" at bounding box center [324, 428] width 15 height 15
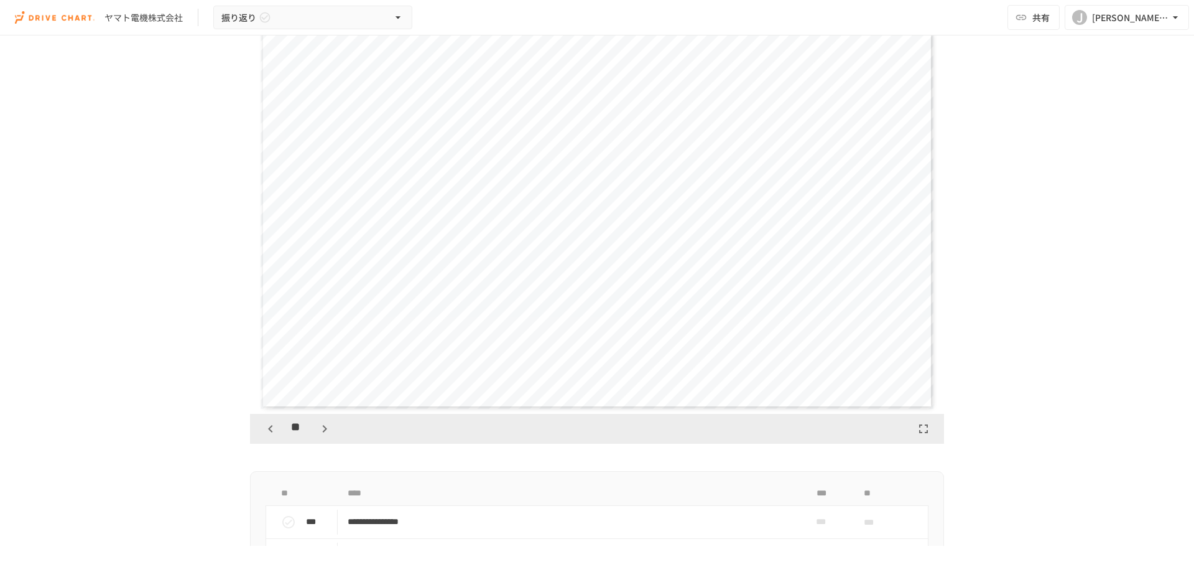
click at [263, 347] on icon "button" at bounding box center [270, 428] width 15 height 15
click at [309, 347] on div "**" at bounding box center [297, 428] width 75 height 21
click at [323, 347] on icon "button" at bounding box center [325, 428] width 4 height 7
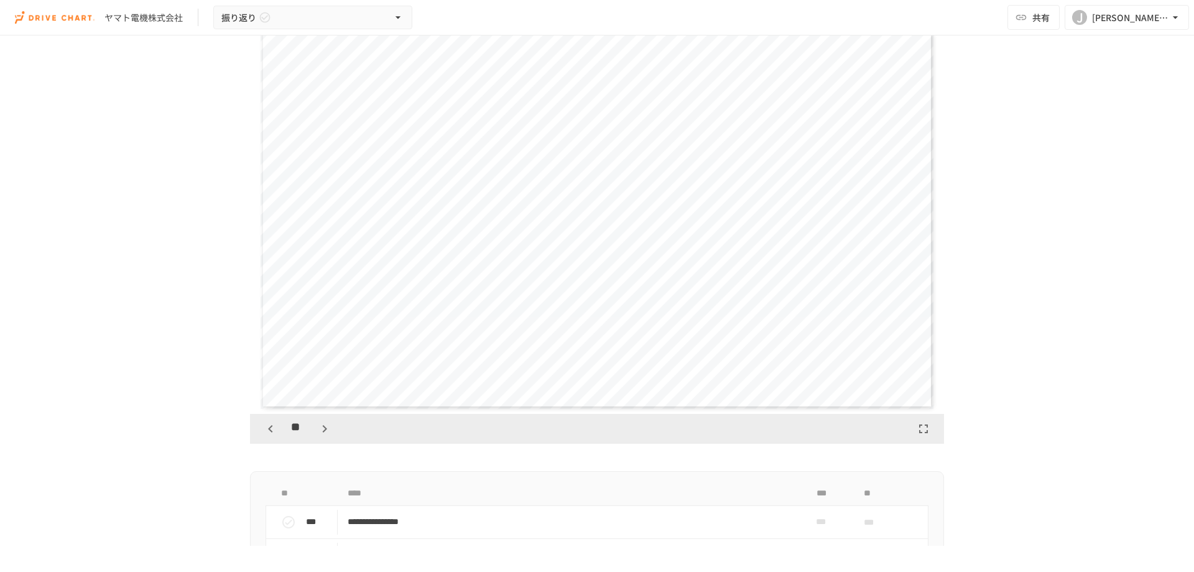
click at [323, 347] on icon "button" at bounding box center [325, 428] width 4 height 7
click at [317, 347] on icon "button" at bounding box center [324, 428] width 15 height 15
click at [268, 347] on icon "button" at bounding box center [270, 428] width 4 height 7
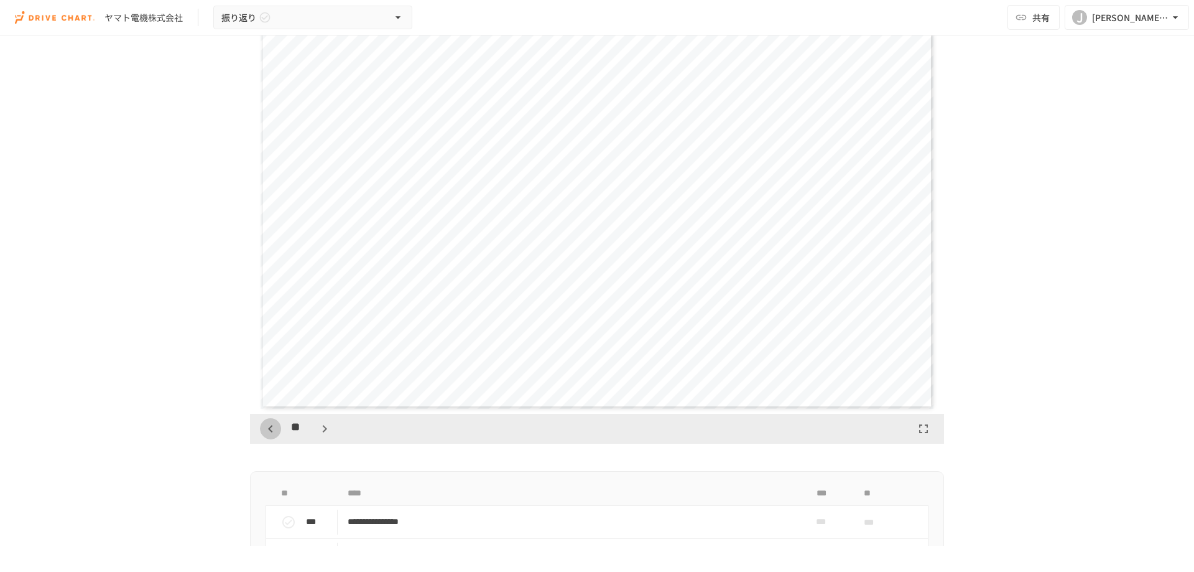
scroll to position [6997, 0]
click at [323, 347] on icon "button" at bounding box center [324, 428] width 15 height 15
click at [320, 347] on icon "button" at bounding box center [324, 428] width 15 height 15
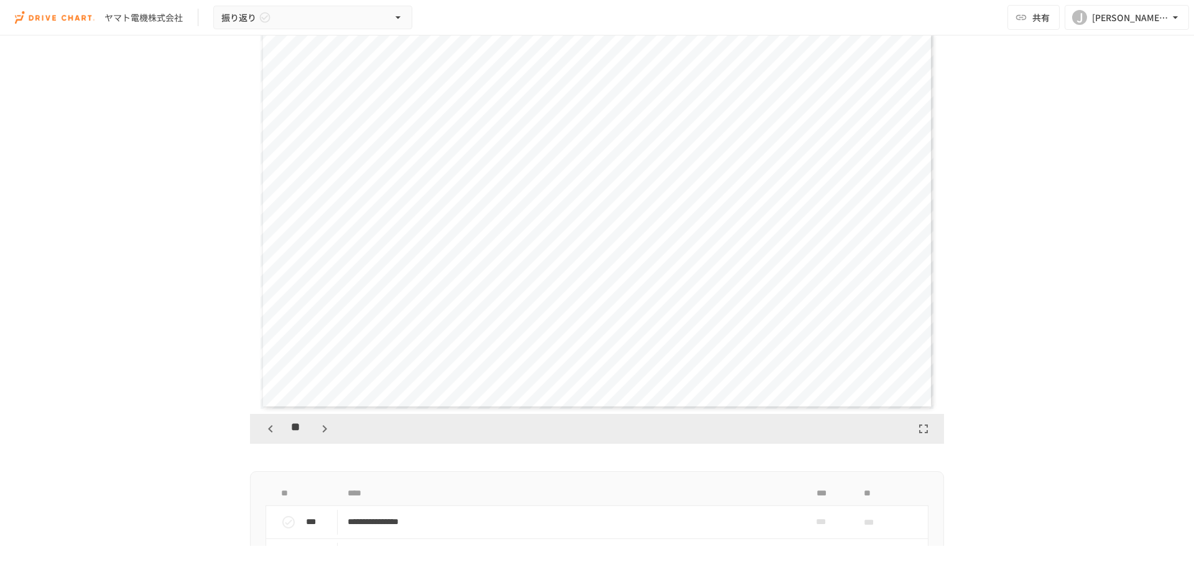
click at [320, 347] on icon "button" at bounding box center [324, 428] width 15 height 15
click at [323, 347] on icon "button" at bounding box center [325, 428] width 4 height 7
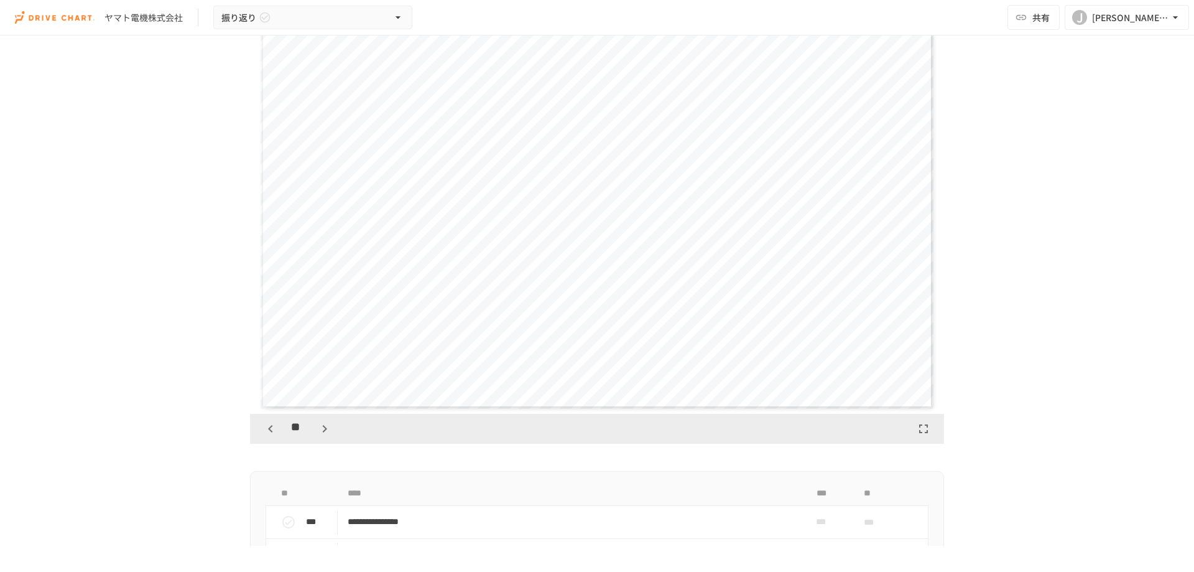
scroll to position [8940, 0]
click at [323, 347] on icon "button" at bounding box center [325, 428] width 4 height 7
click at [263, 347] on icon "button" at bounding box center [270, 428] width 15 height 15
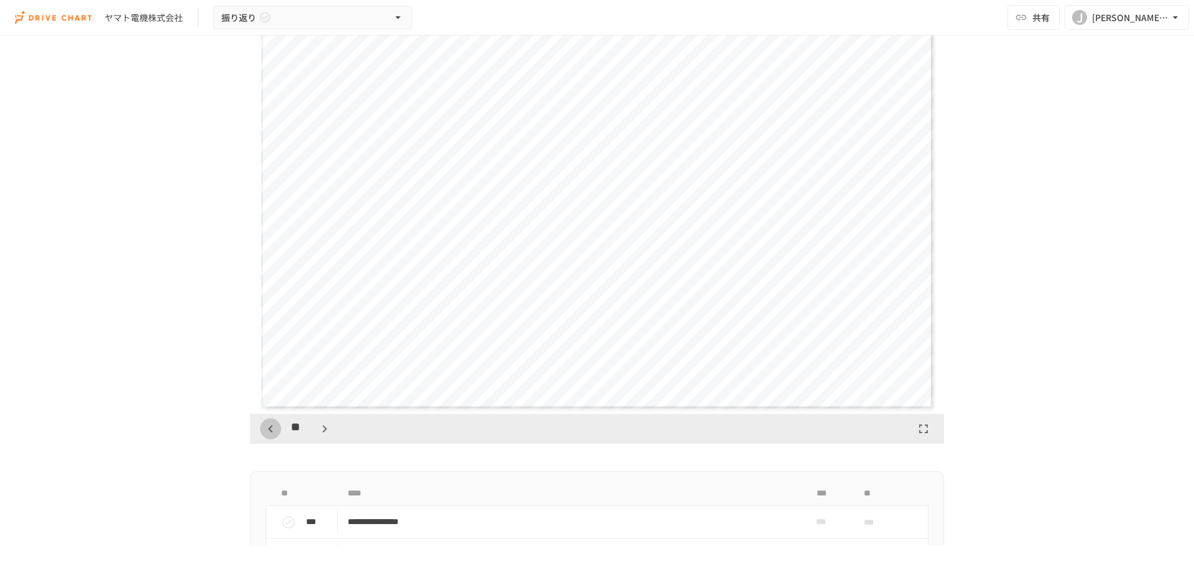
click at [263, 347] on icon "button" at bounding box center [270, 428] width 15 height 15
click at [325, 347] on icon "button" at bounding box center [324, 428] width 15 height 15
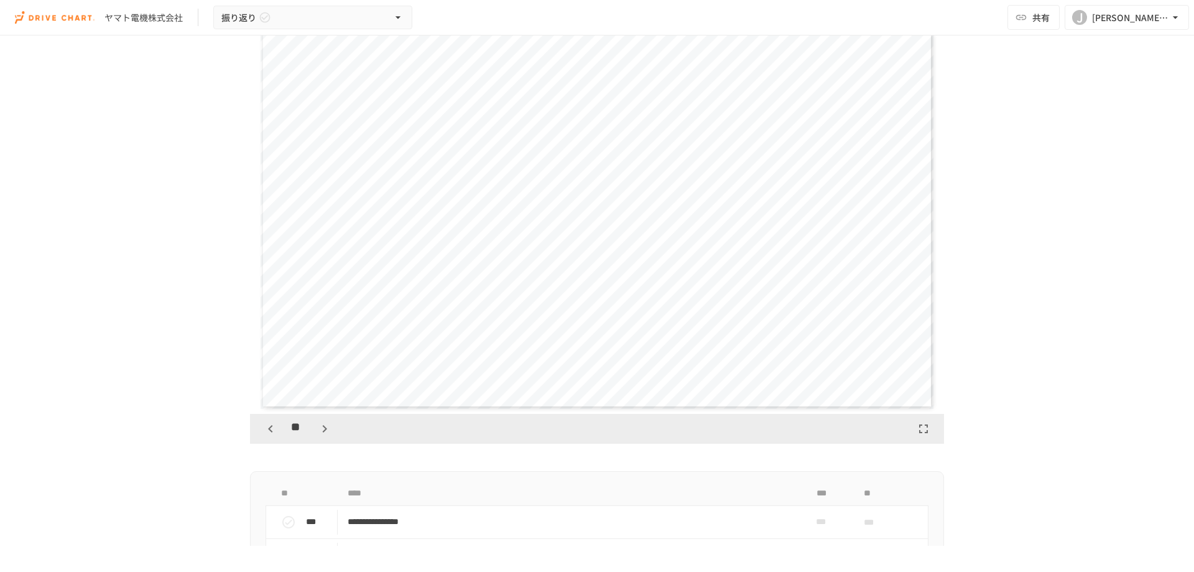
click at [325, 347] on icon "button" at bounding box center [324, 428] width 15 height 15
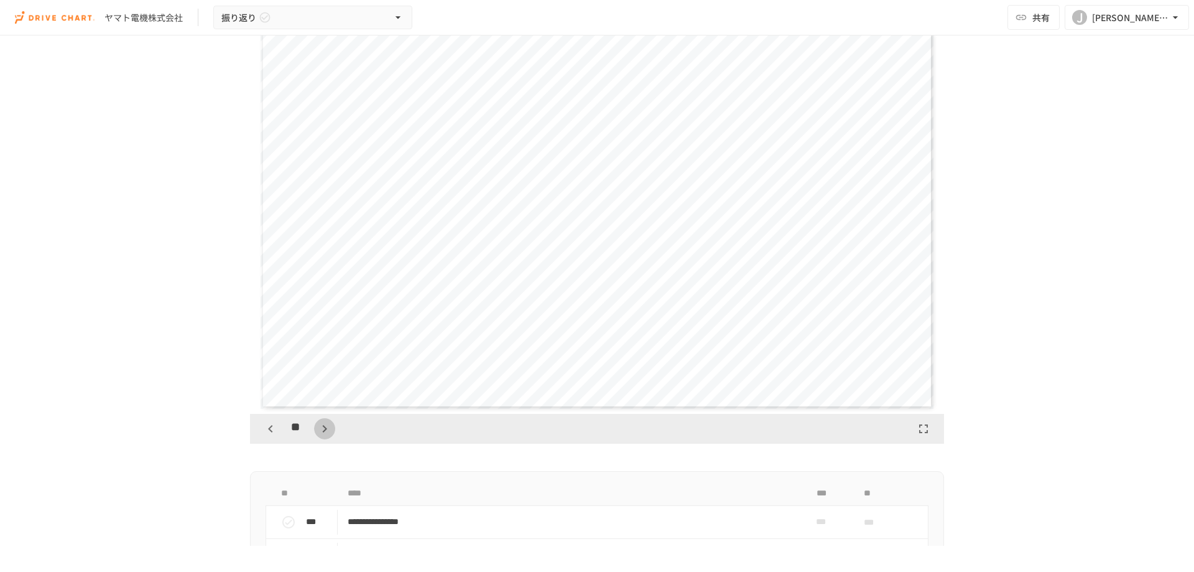
scroll to position [9718, 0]
click at [323, 347] on icon "button" at bounding box center [325, 428] width 4 height 7
click at [317, 347] on icon "button" at bounding box center [324, 428] width 15 height 15
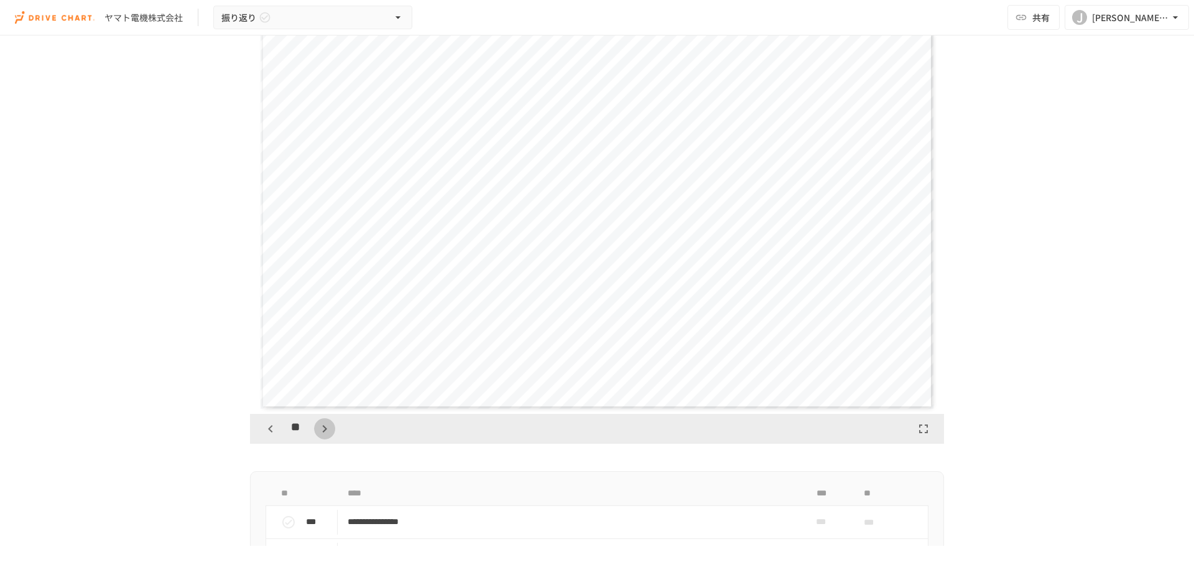
click at [317, 347] on icon "button" at bounding box center [324, 428] width 15 height 15
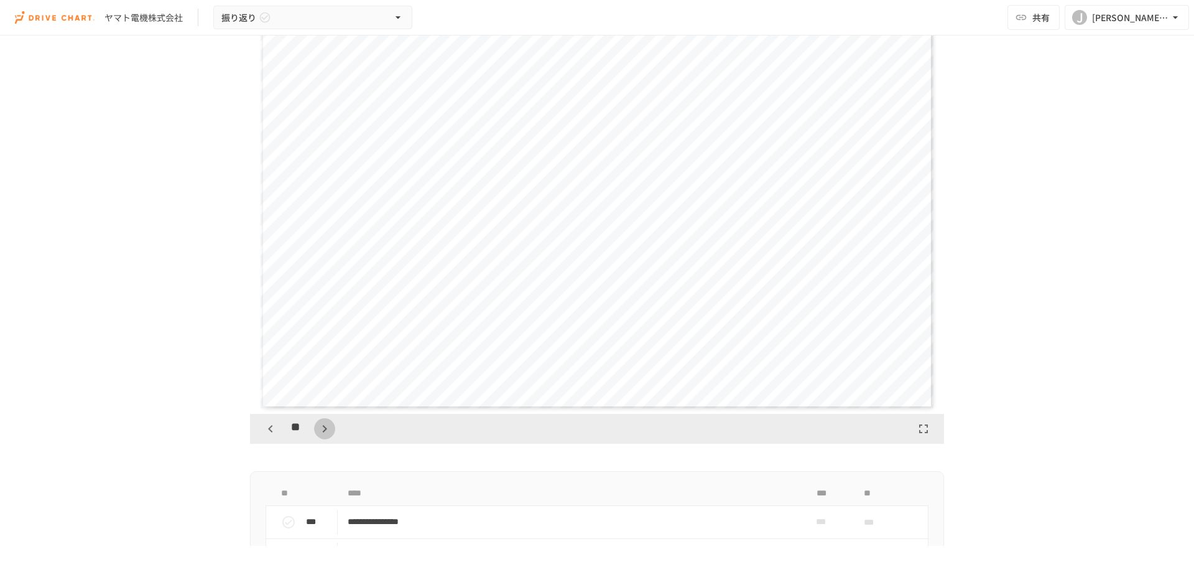
click at [317, 347] on icon "button" at bounding box center [324, 428] width 15 height 15
click at [269, 347] on icon "button" at bounding box center [270, 428] width 15 height 15
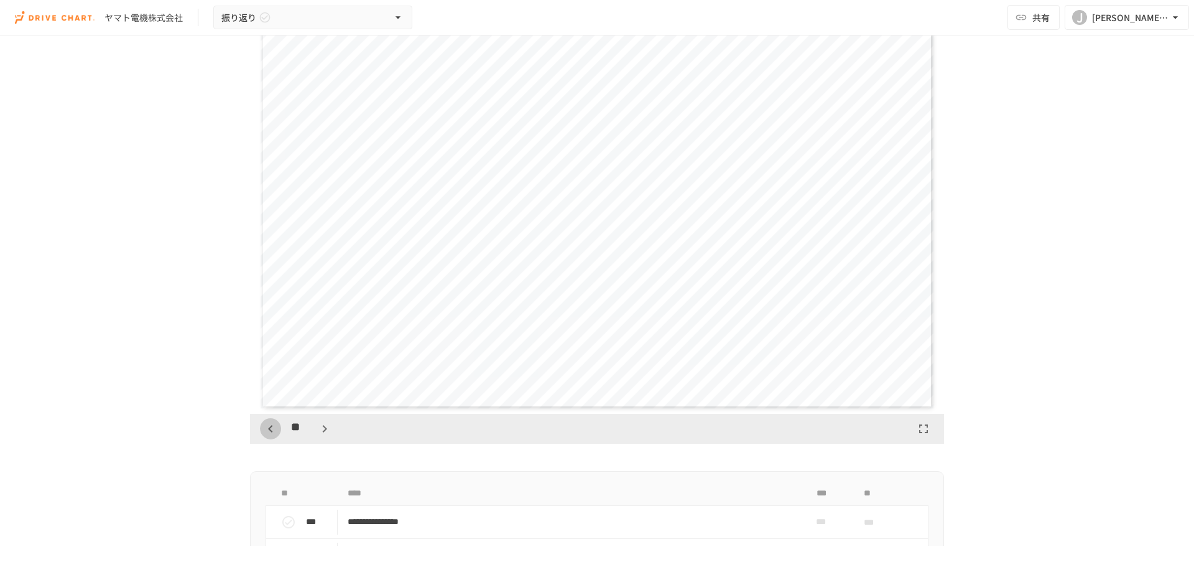
click at [269, 347] on icon "button" at bounding box center [270, 428] width 15 height 15
click at [268, 347] on icon "button" at bounding box center [270, 428] width 15 height 15
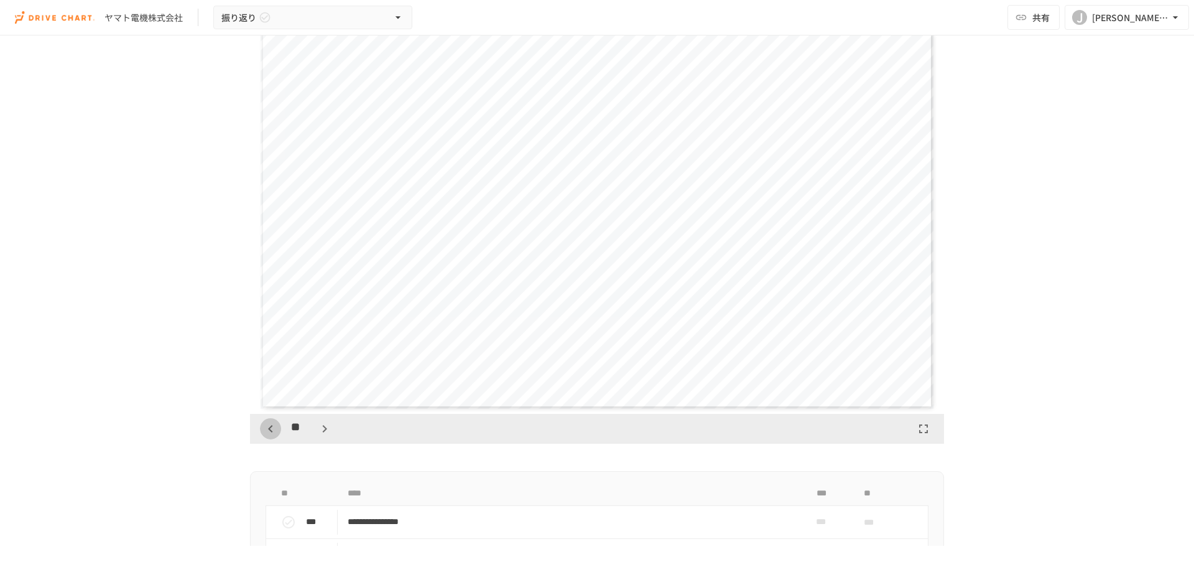
click at [268, 347] on icon "button" at bounding box center [270, 428] width 15 height 15
click at [267, 347] on icon "button" at bounding box center [270, 428] width 15 height 15
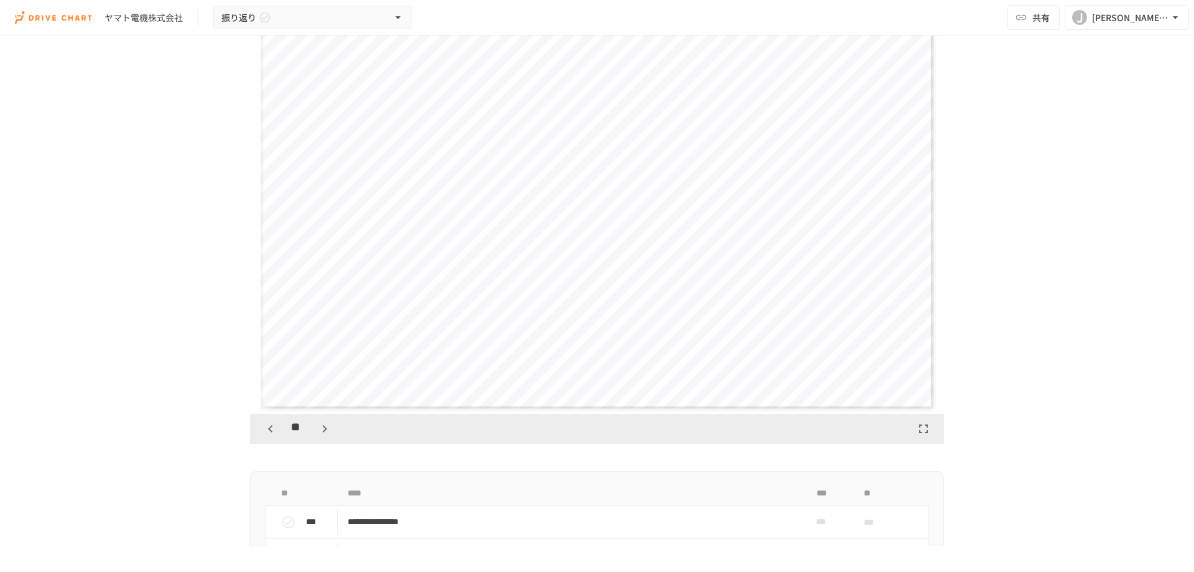
click at [267, 347] on icon "button" at bounding box center [270, 428] width 15 height 15
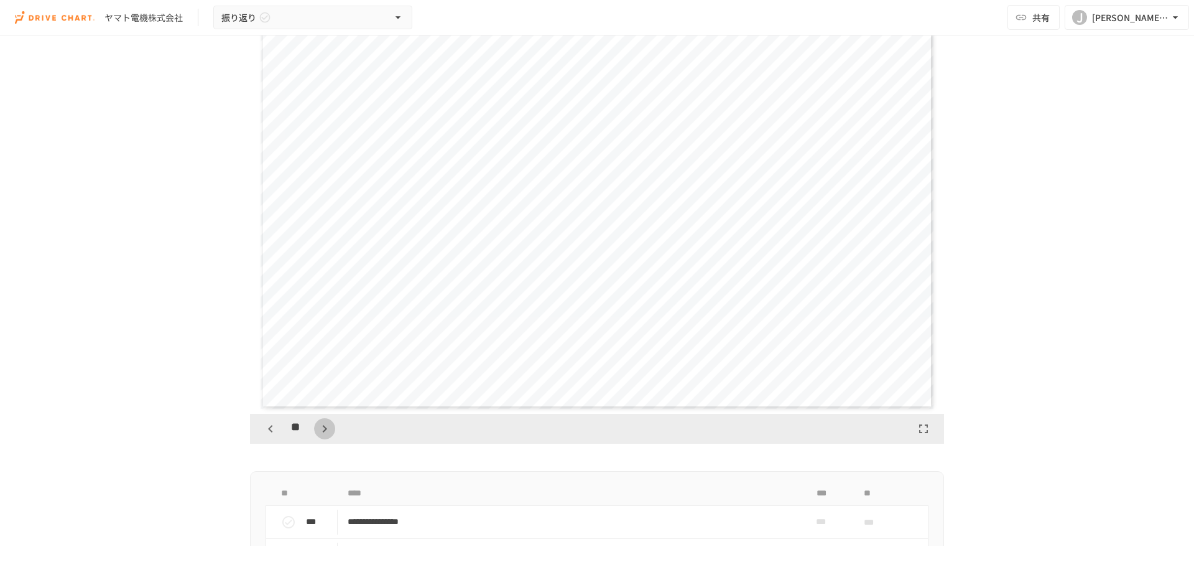
click at [318, 347] on icon "button" at bounding box center [324, 428] width 15 height 15
click at [267, 347] on icon "button" at bounding box center [270, 428] width 15 height 15
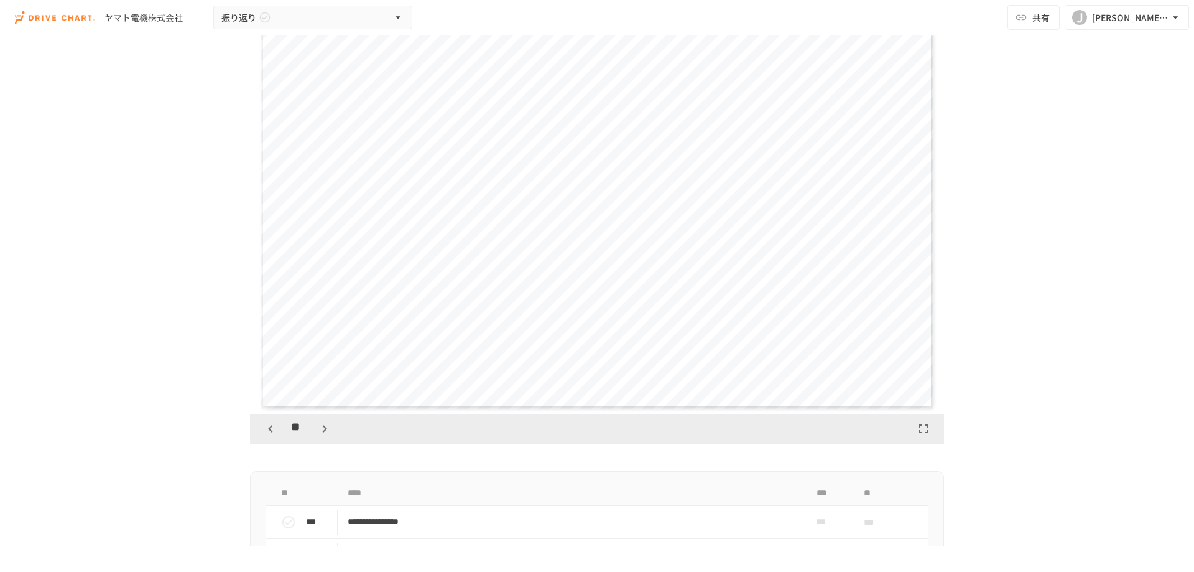
click at [267, 347] on icon "button" at bounding box center [270, 428] width 15 height 15
click at [268, 347] on icon "button" at bounding box center [270, 428] width 15 height 15
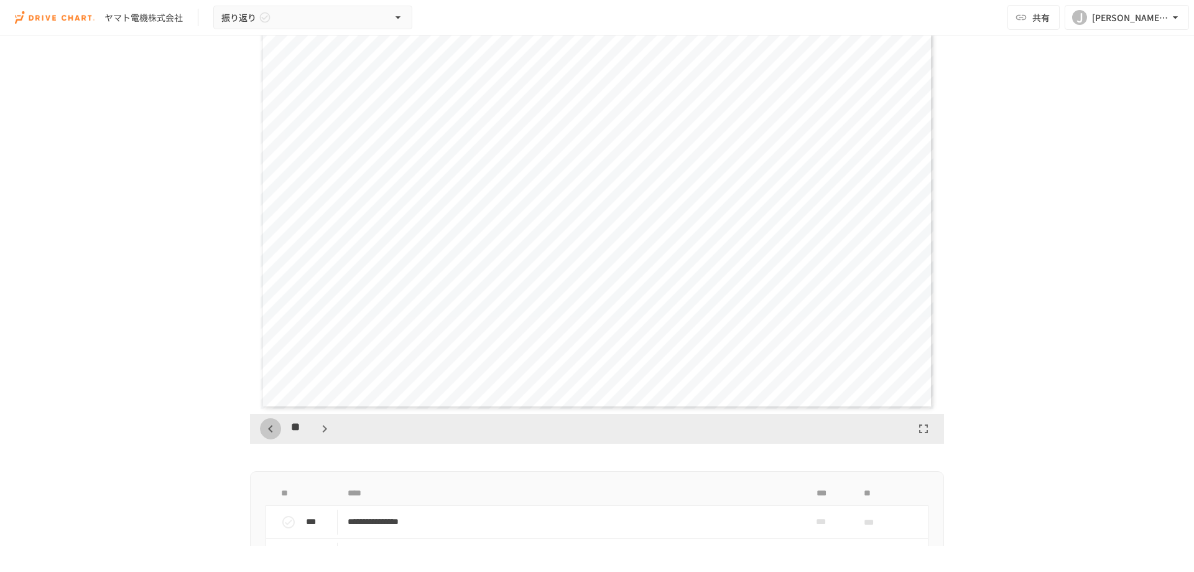
click at [268, 347] on icon "button" at bounding box center [270, 428] width 15 height 15
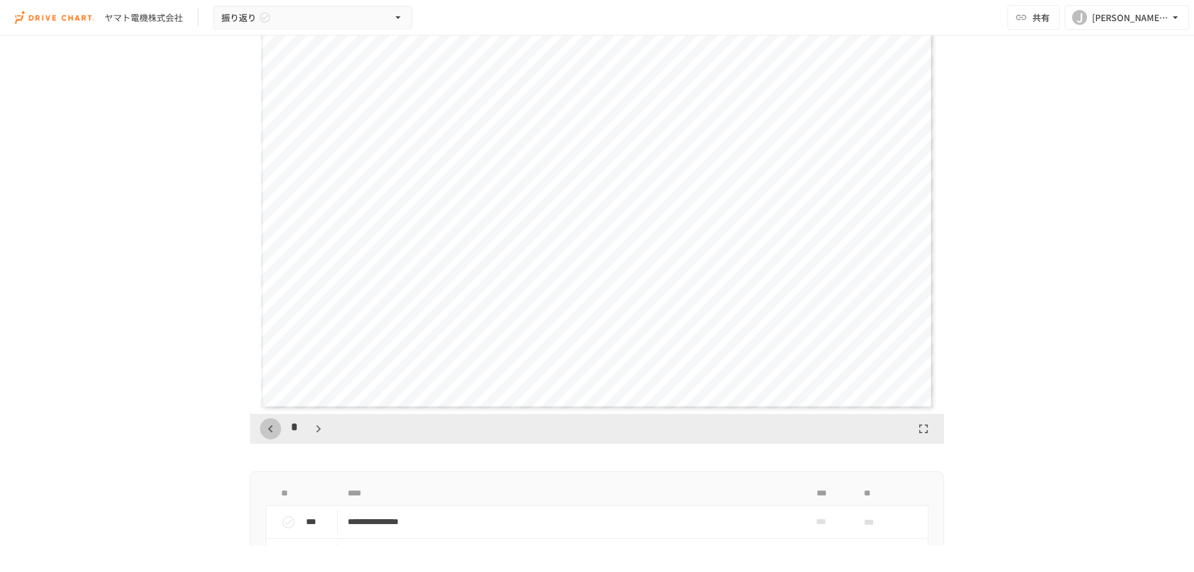
scroll to position [2721, 0]
click at [318, 347] on icon "button" at bounding box center [318, 428] width 15 height 15
click at [318, 347] on icon "button" at bounding box center [324, 428] width 15 height 15
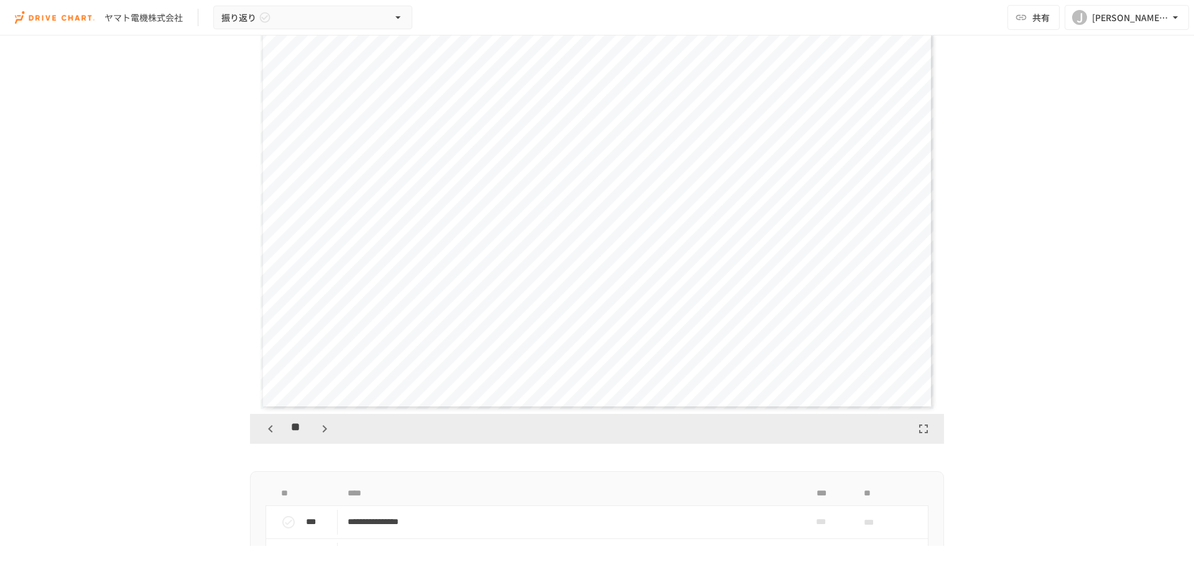
click at [318, 347] on icon "button" at bounding box center [324, 428] width 15 height 15
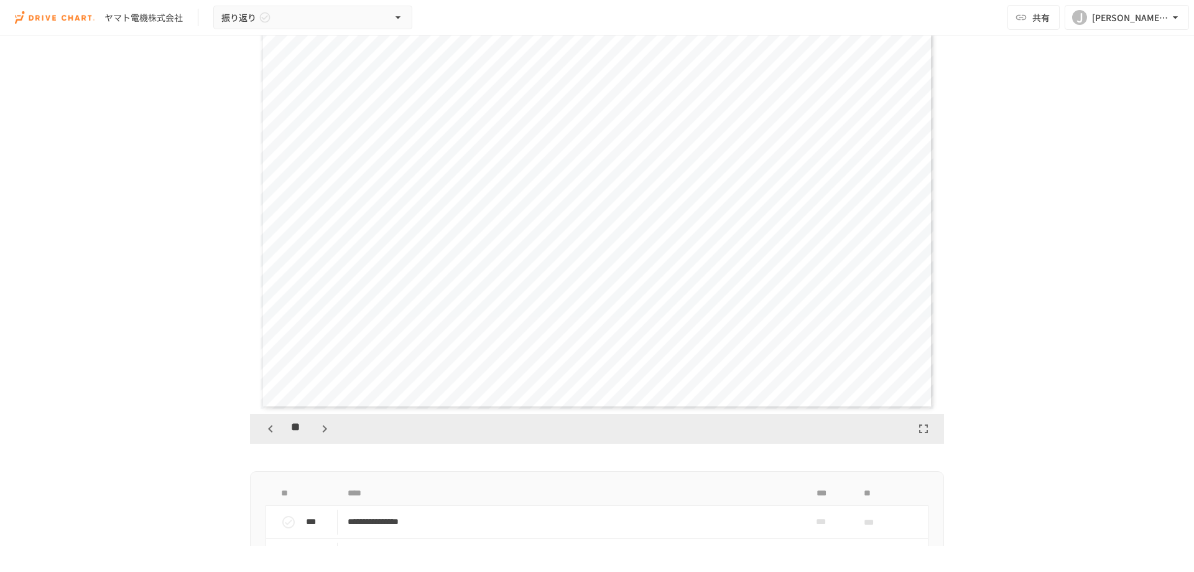
scroll to position [5830, 0]
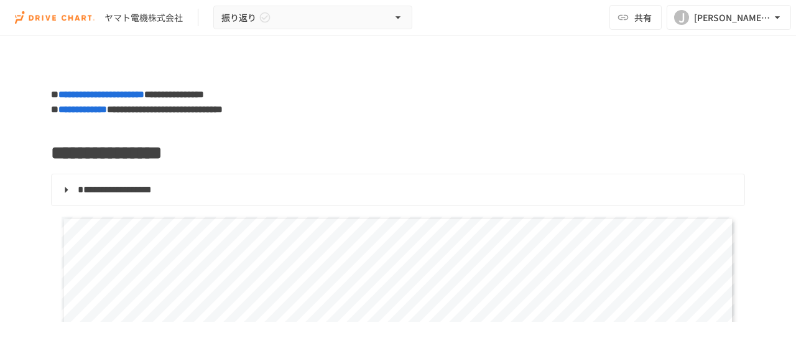
scroll to position [591, 0]
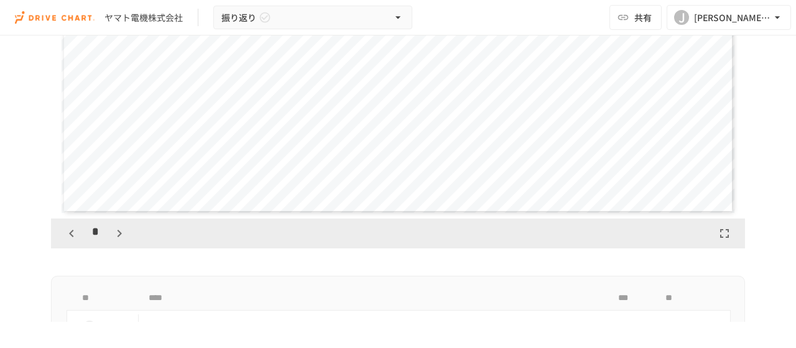
scroll to position [404, 0]
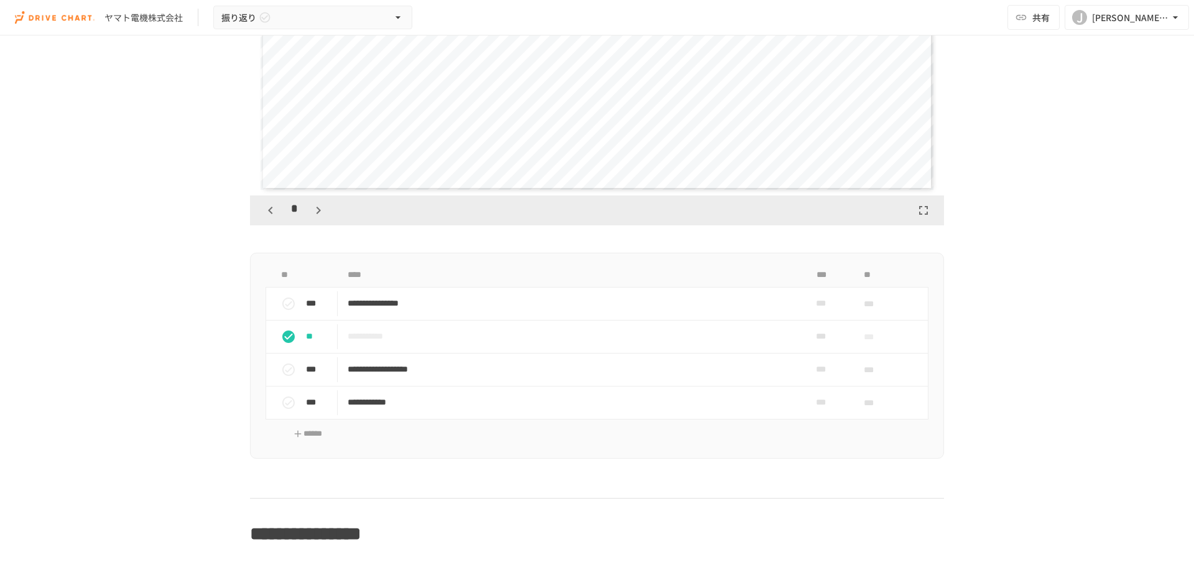
scroll to position [389, 0]
